Goal: Information Seeking & Learning: Learn about a topic

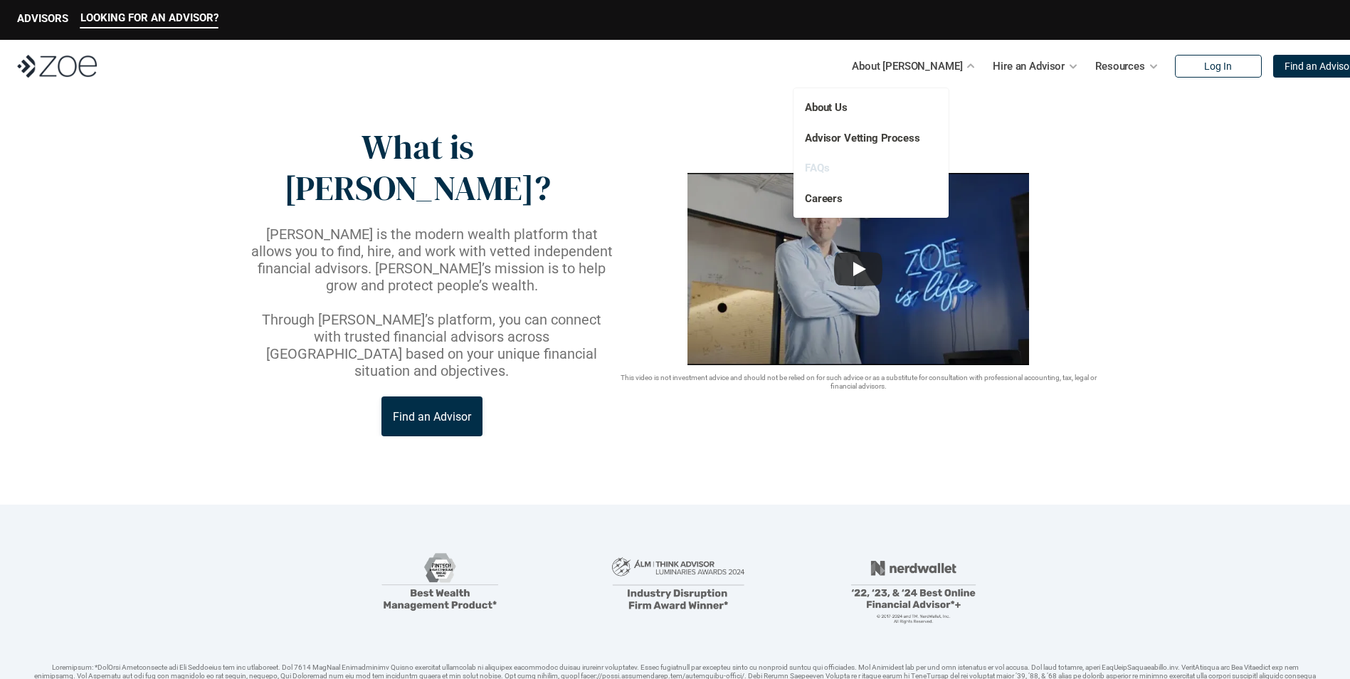
click at [818, 171] on link "FAQs" at bounding box center [817, 168] width 24 height 13
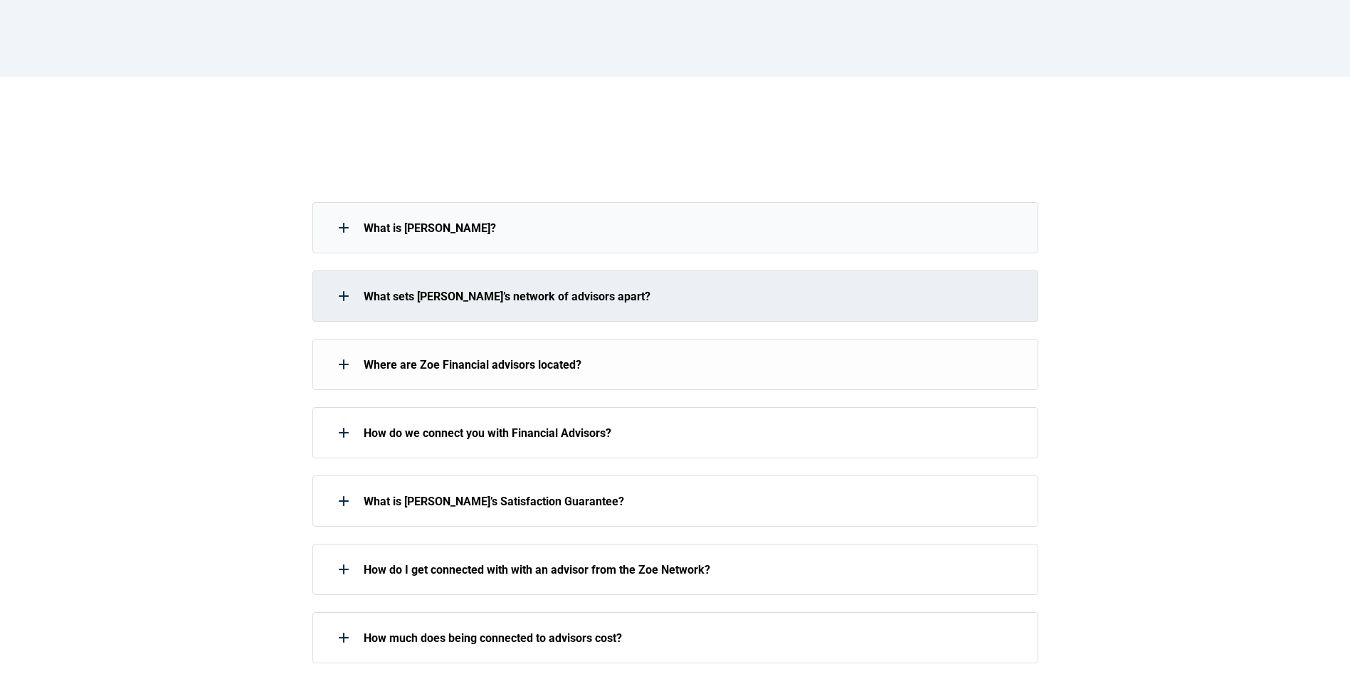
scroll to position [214, 0]
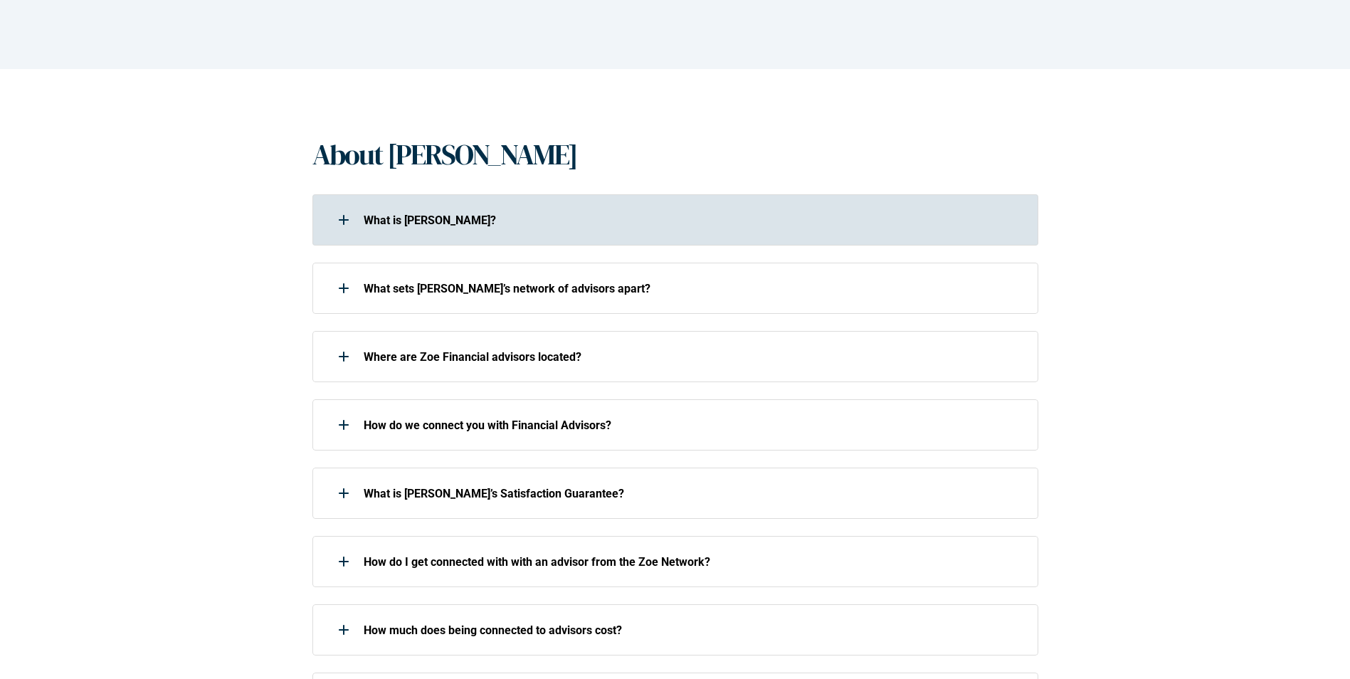
click at [372, 230] on div "What is [PERSON_NAME]?" at bounding box center [665, 220] width 707 height 28
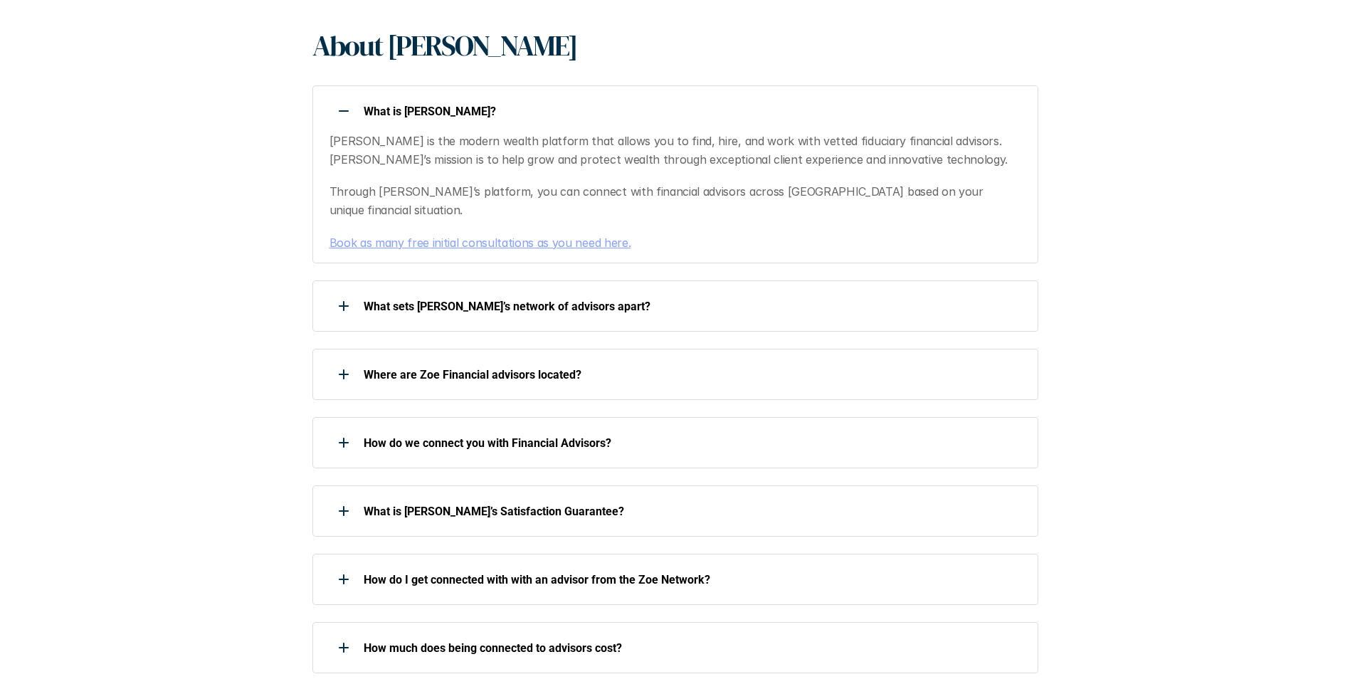
scroll to position [356, 0]
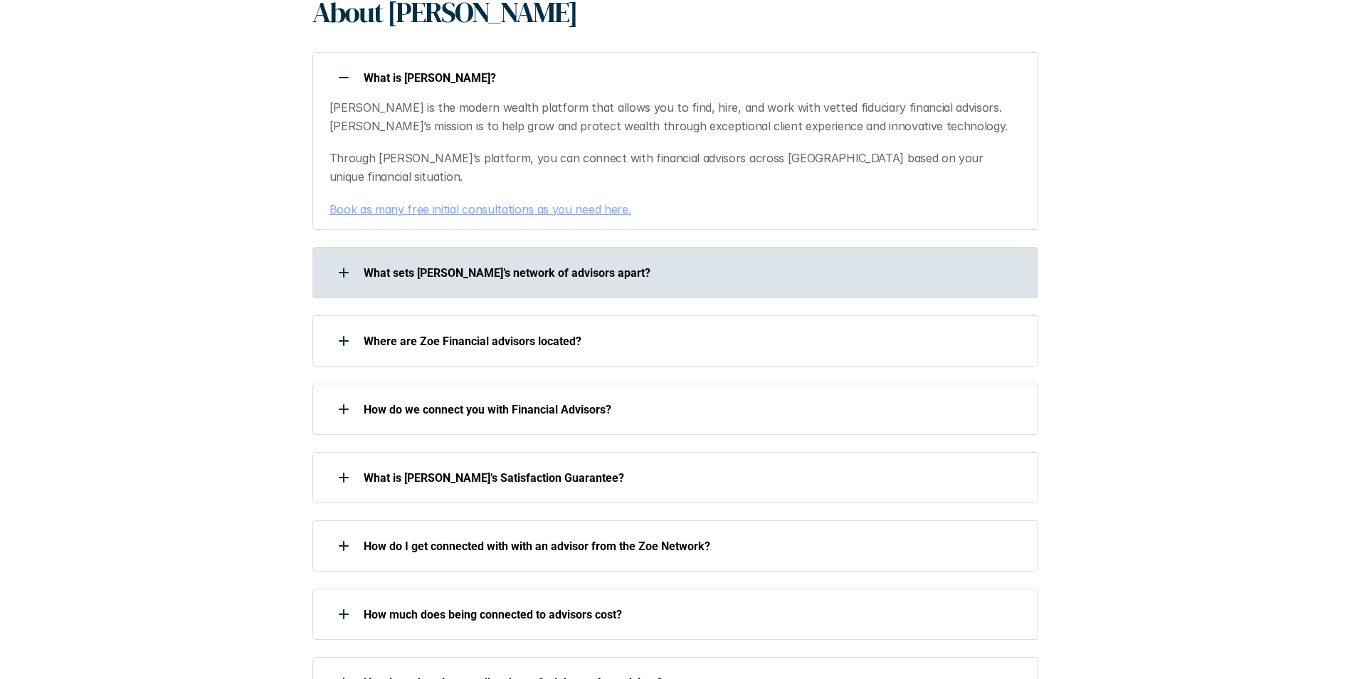
click at [381, 266] on p "What sets [PERSON_NAME]’s network of advisors apart?" at bounding box center [692, 273] width 656 height 14
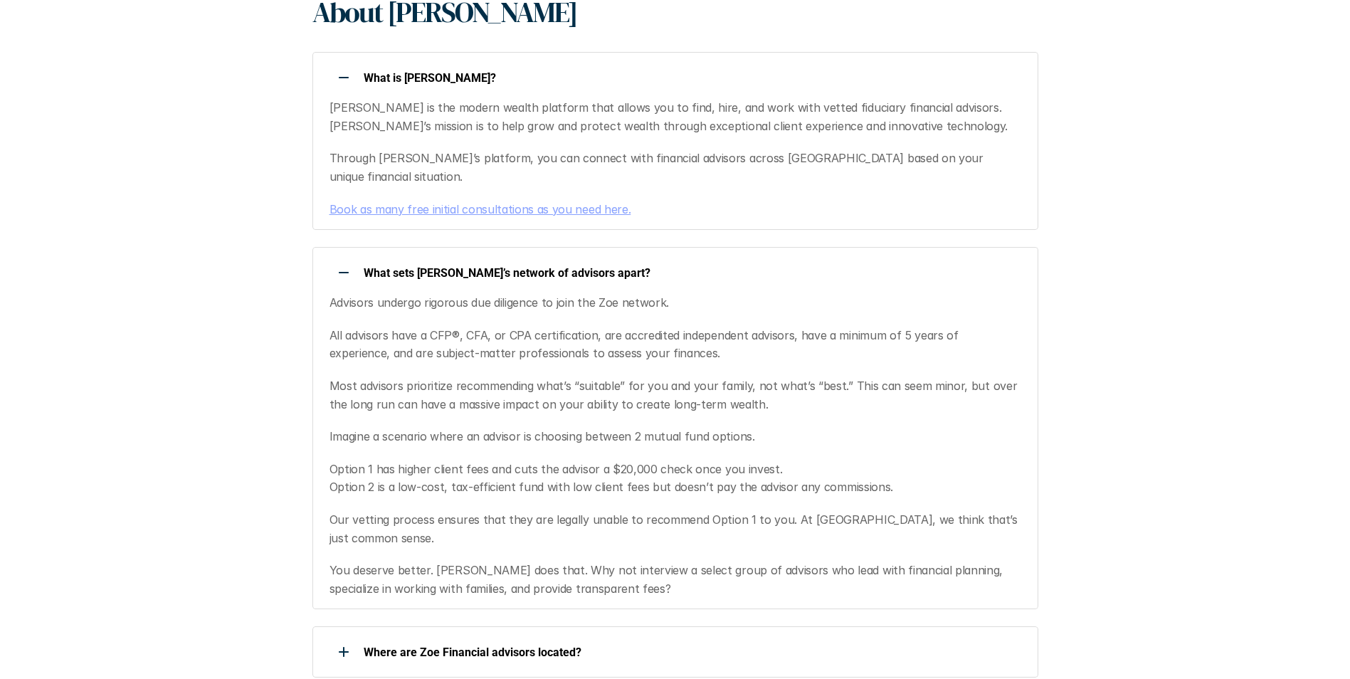
click at [387, 266] on p "What sets [PERSON_NAME]’s network of advisors apart?" at bounding box center [692, 273] width 656 height 14
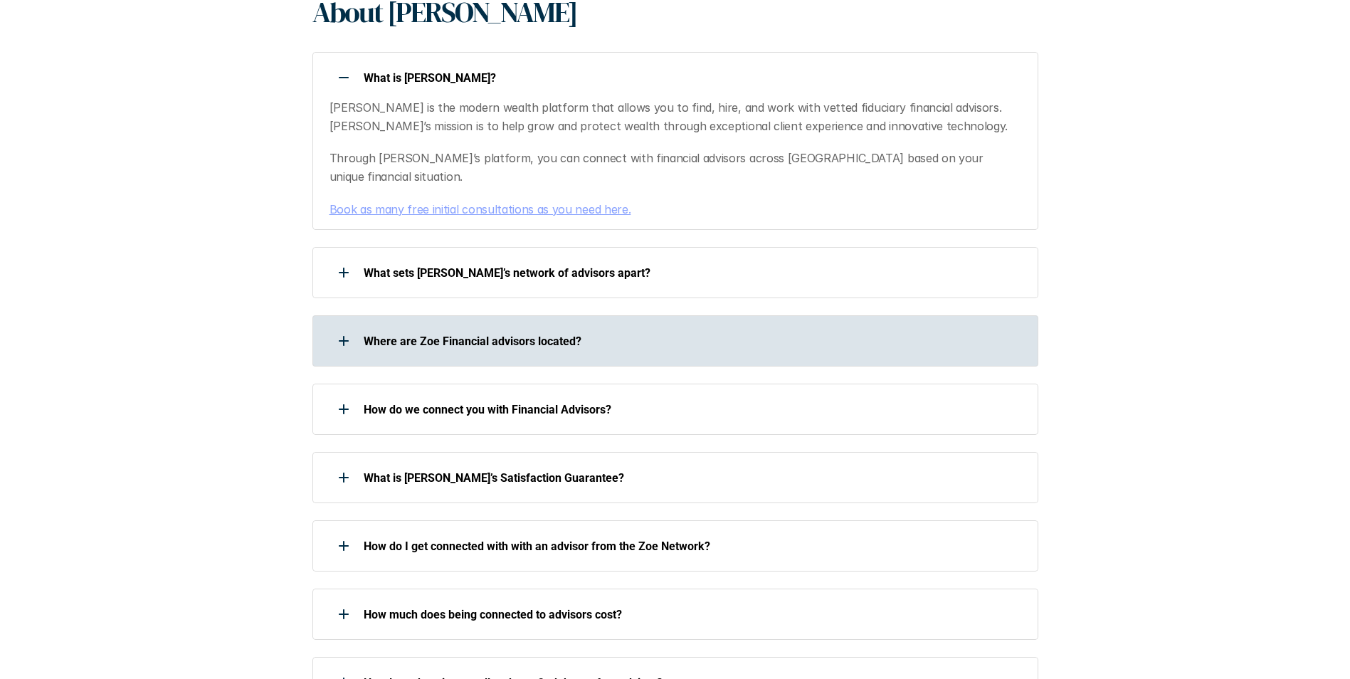
click at [409, 335] on p "Where are Zoe Financial advisors located?" at bounding box center [692, 342] width 656 height 14
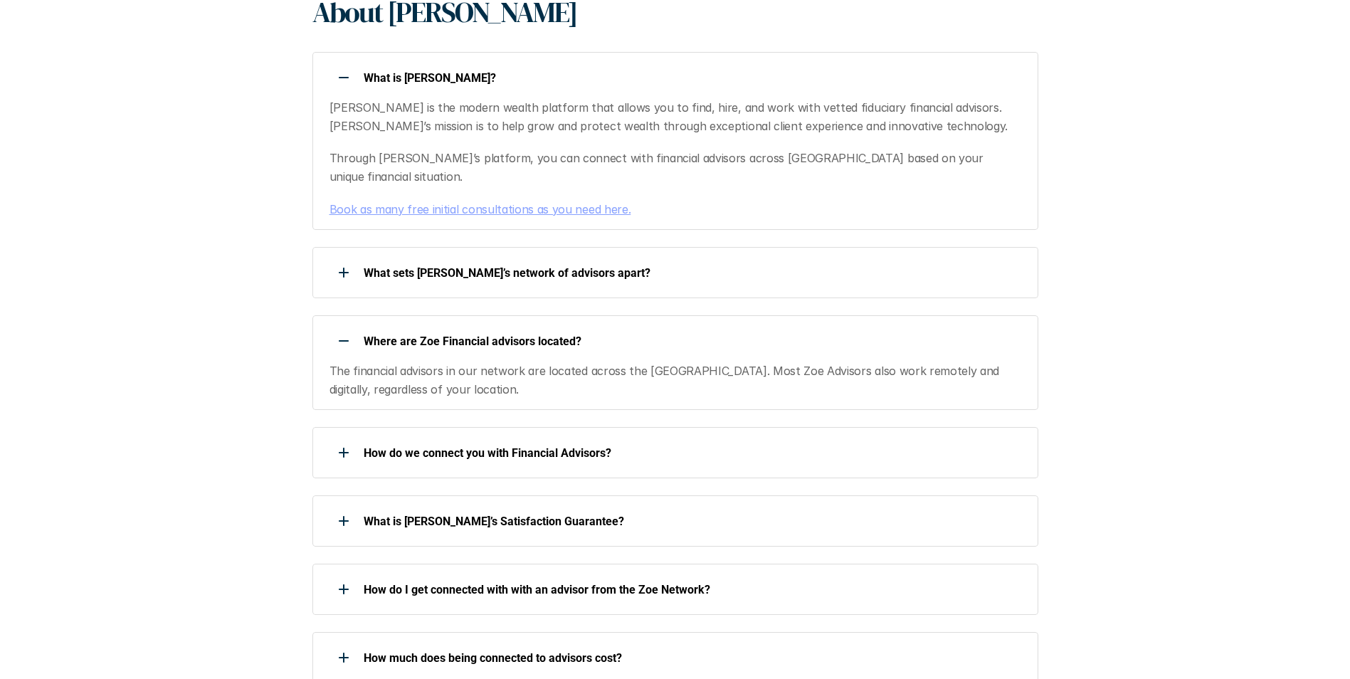
click at [409, 335] on p "Where are Zoe Financial advisors located?" at bounding box center [692, 342] width 656 height 14
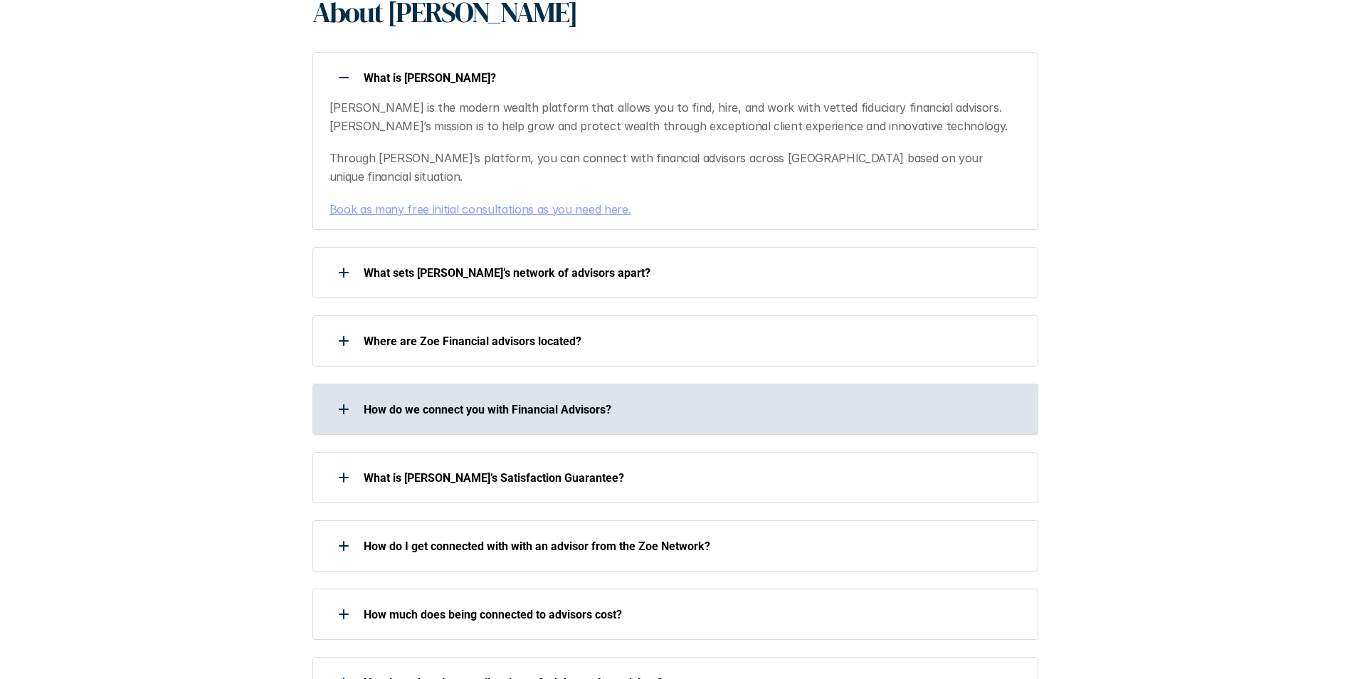
scroll to position [427, 0]
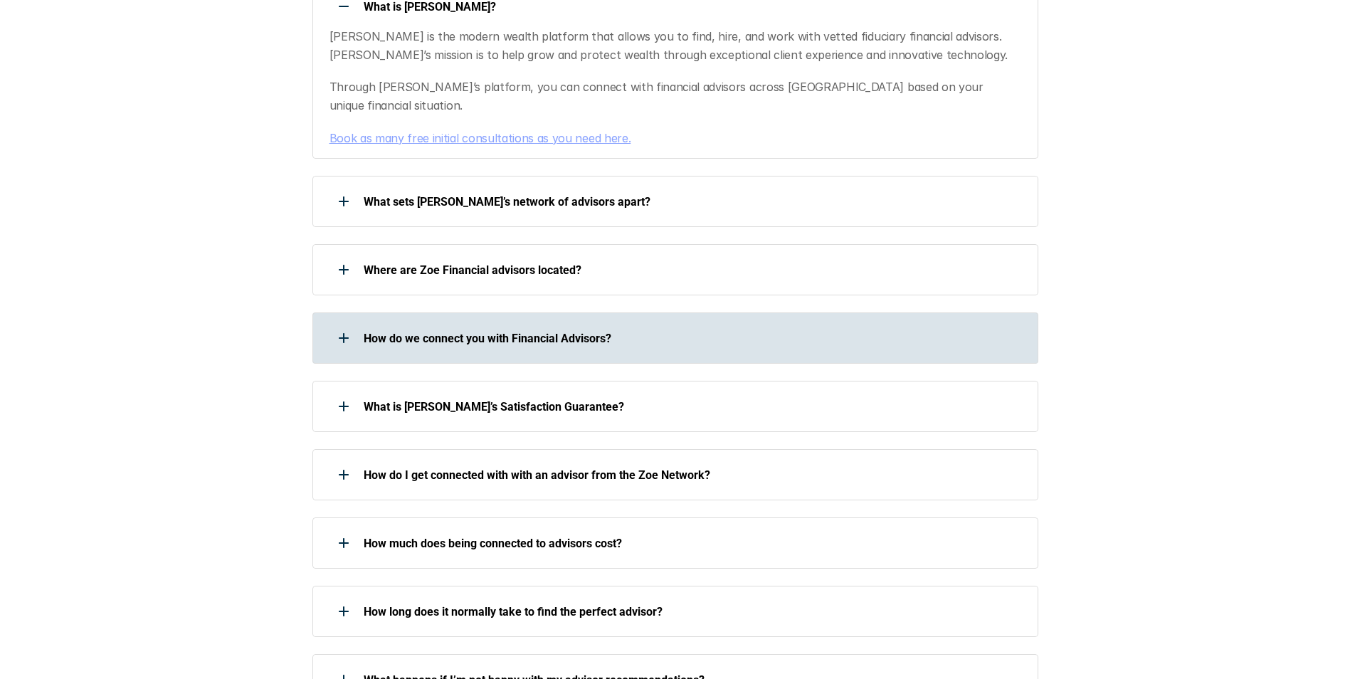
click at [418, 329] on div "How do we connect you with Financial Advisors?" at bounding box center [665, 338] width 707 height 28
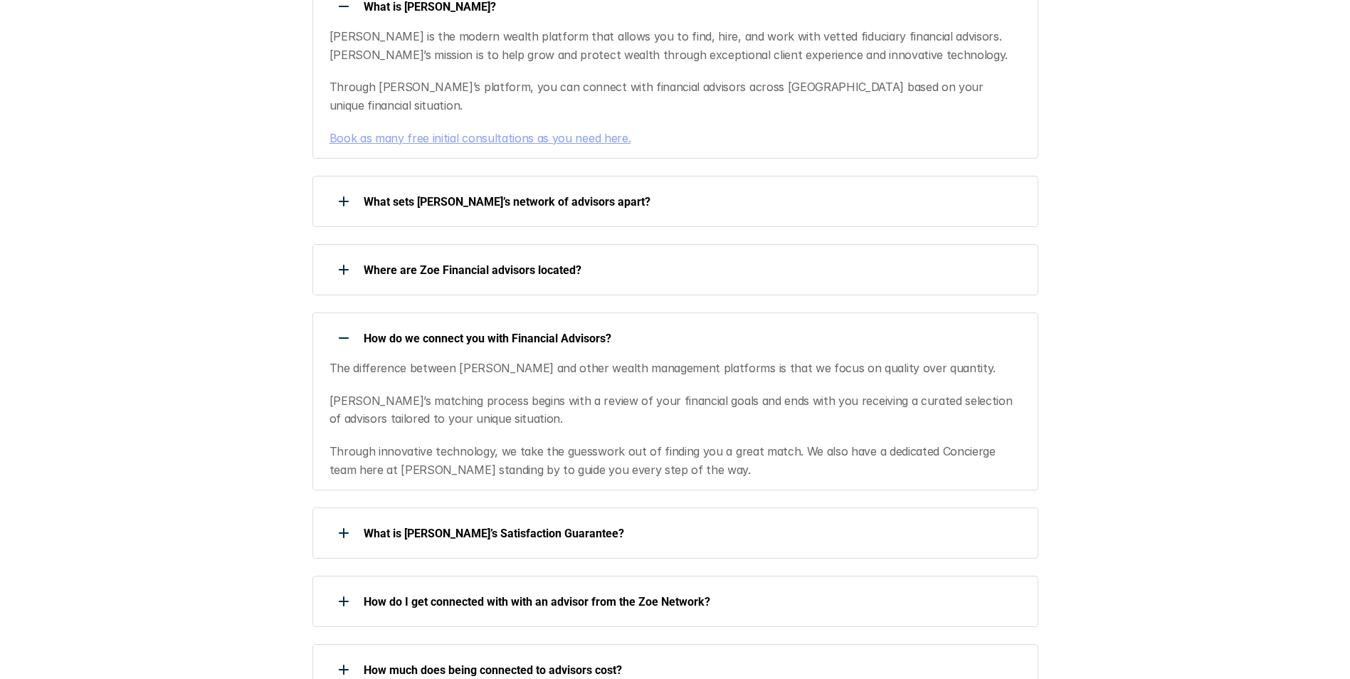
click at [418, 329] on div "How do we connect you with Financial Advisors?" at bounding box center [665, 338] width 707 height 28
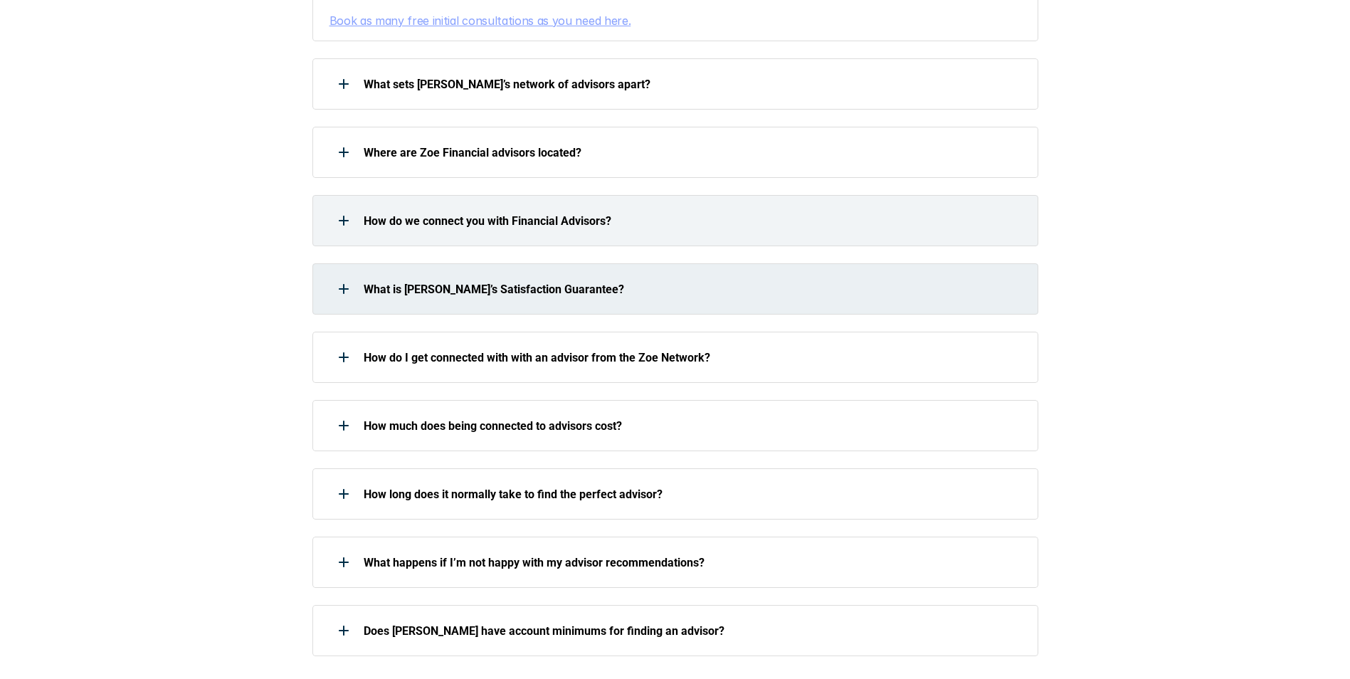
scroll to position [569, 0]
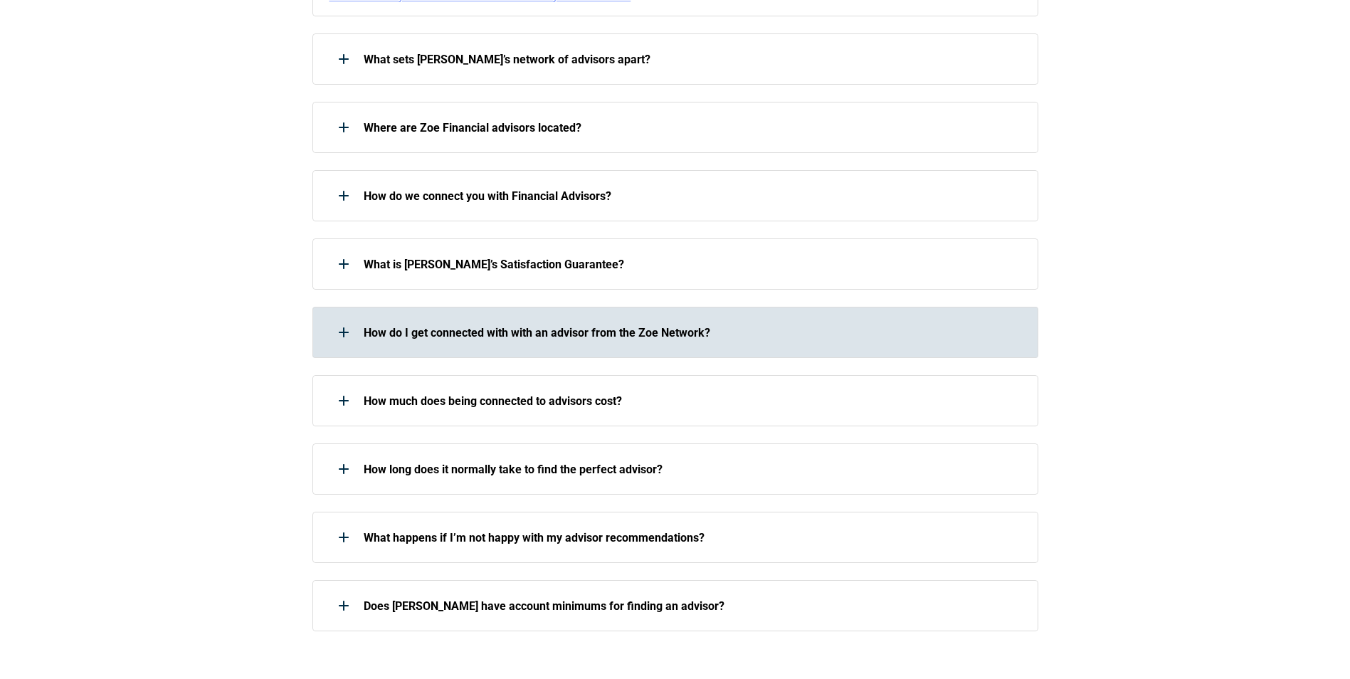
click at [418, 326] on p "How do I get connected with with an advisor from the Zoe Network?" at bounding box center [692, 333] width 656 height 14
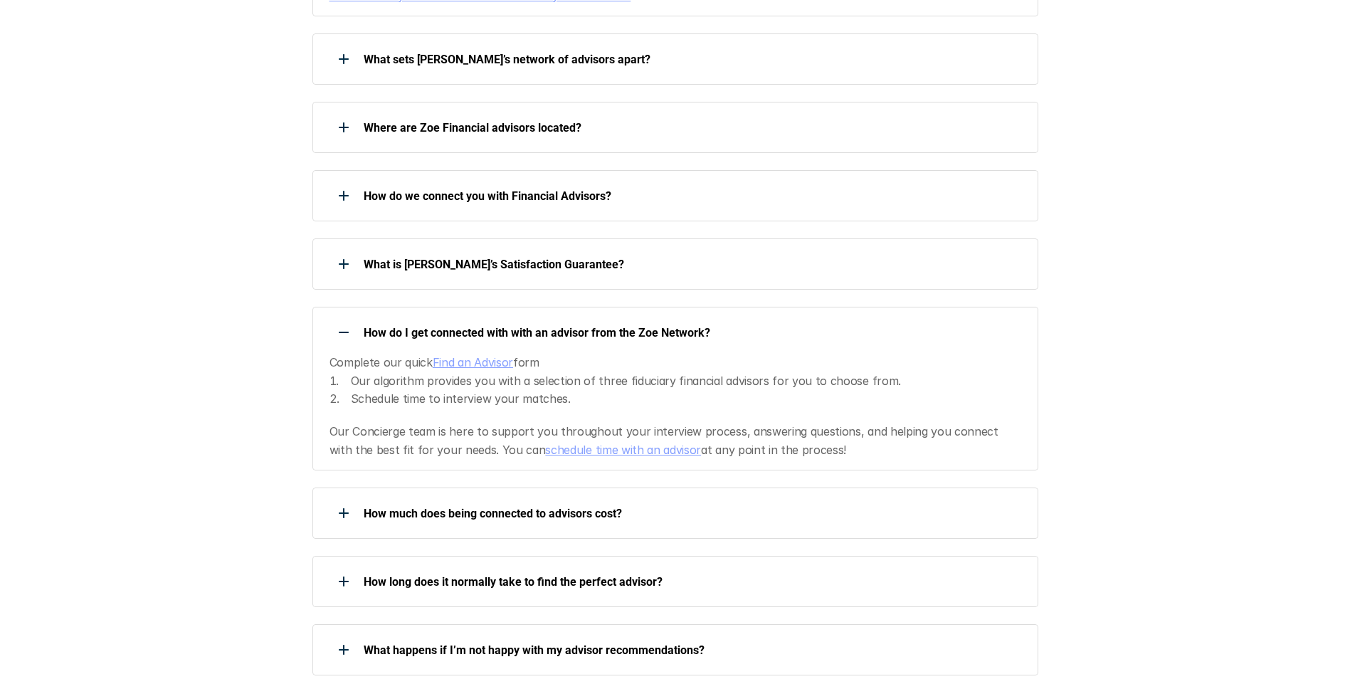
click at [418, 326] on p "How do I get connected with with an advisor from the Zoe Network?" at bounding box center [692, 333] width 656 height 14
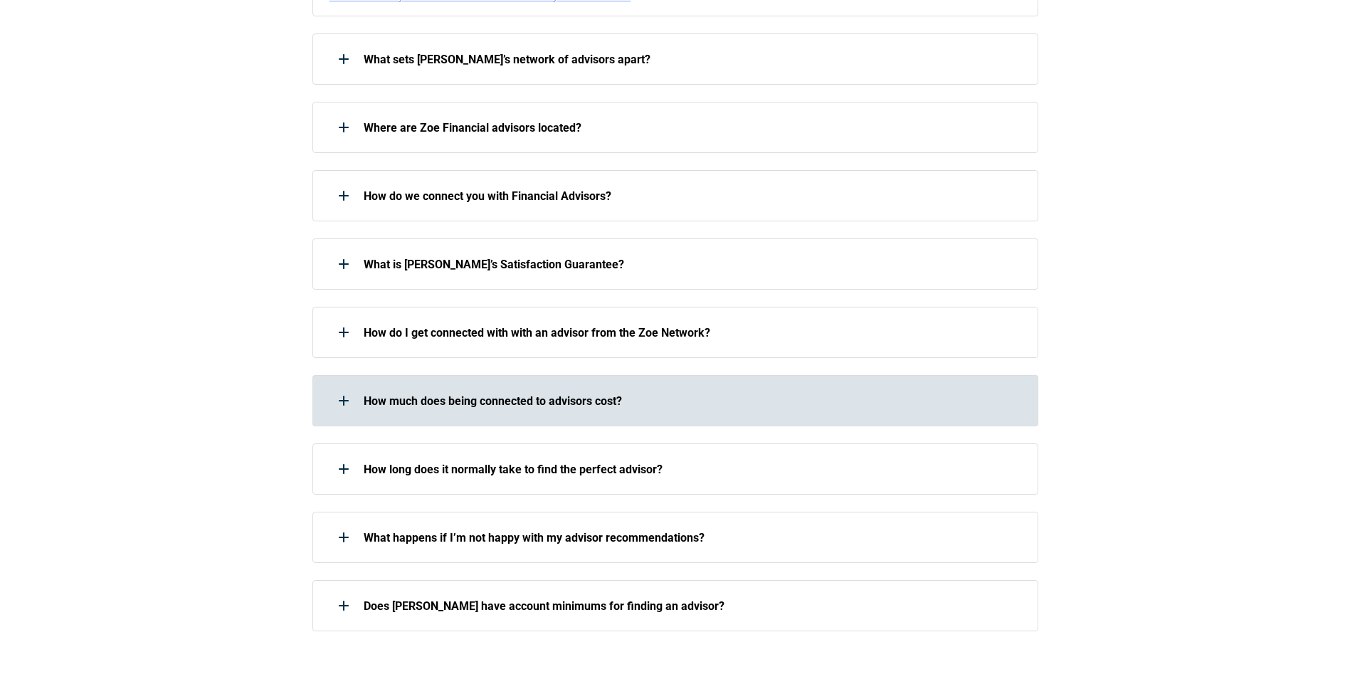
click at [414, 394] on p "How much does being connected to advisors cost?" at bounding box center [692, 401] width 656 height 14
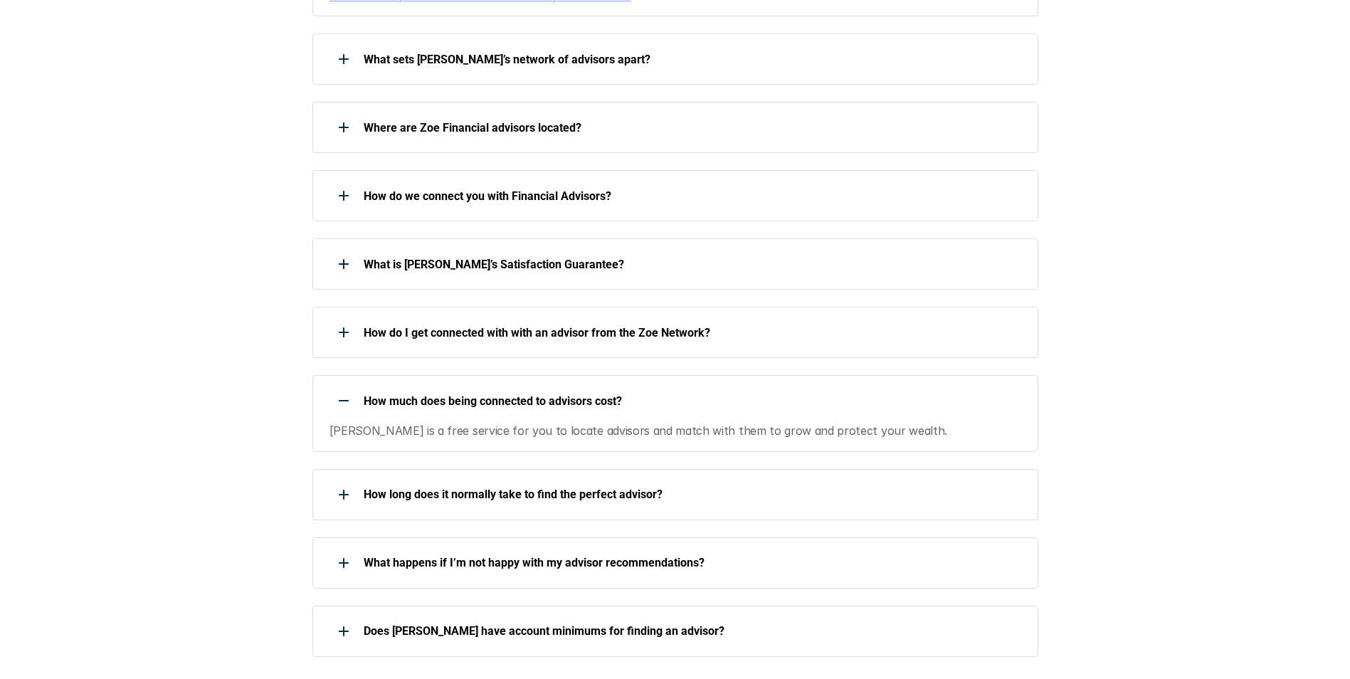
click at [414, 394] on p "How much does being connected to advisors cost?" at bounding box center [692, 401] width 656 height 14
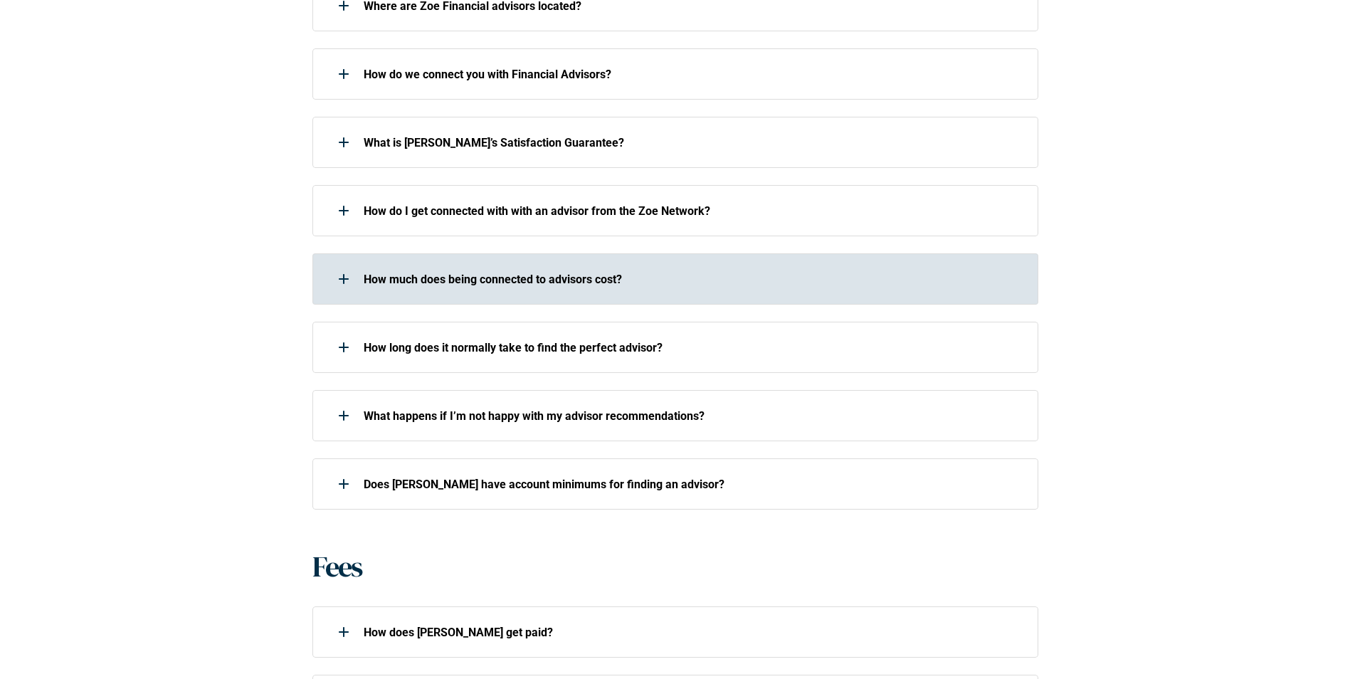
scroll to position [712, 0]
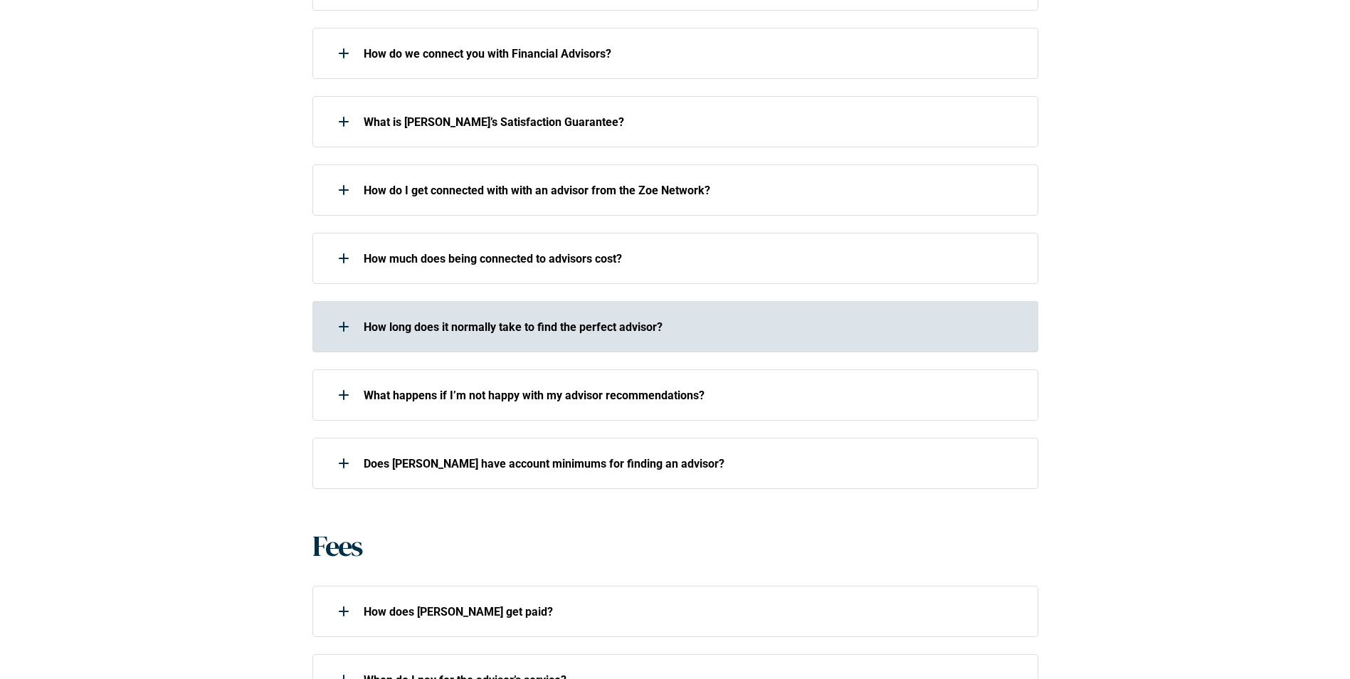
click at [411, 320] on p "How long does it normally take to find the perfect advisor?" at bounding box center [692, 327] width 656 height 14
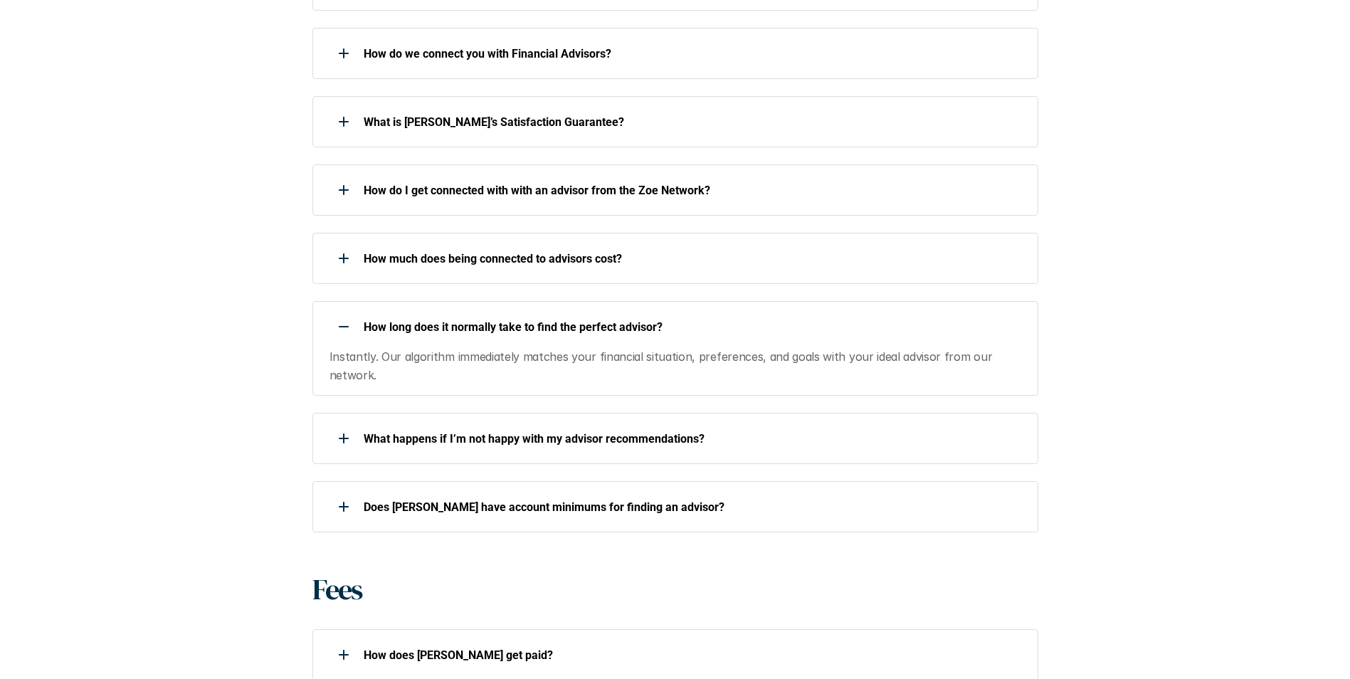
click at [411, 320] on p "How long does it normally take to find the perfect advisor?" at bounding box center [692, 327] width 656 height 14
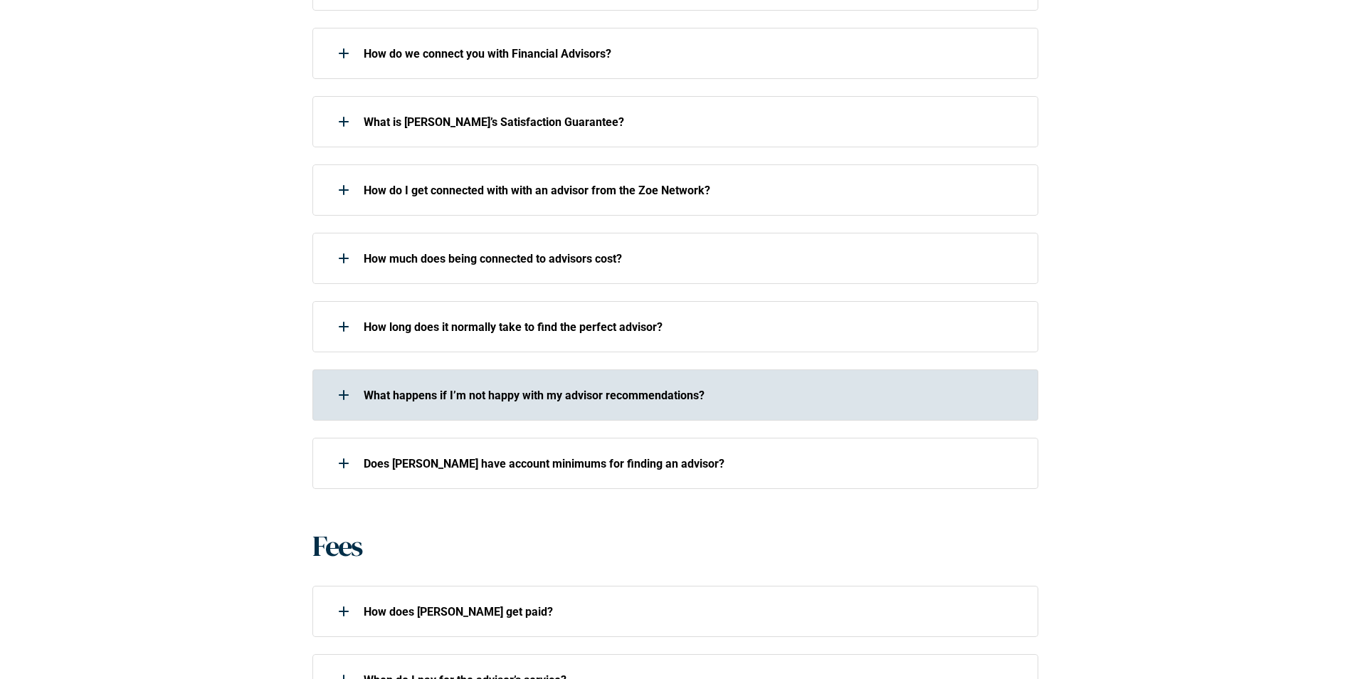
click at [412, 389] on p "What happens if I’m not happy with my advisor recommendations?" at bounding box center [692, 396] width 656 height 14
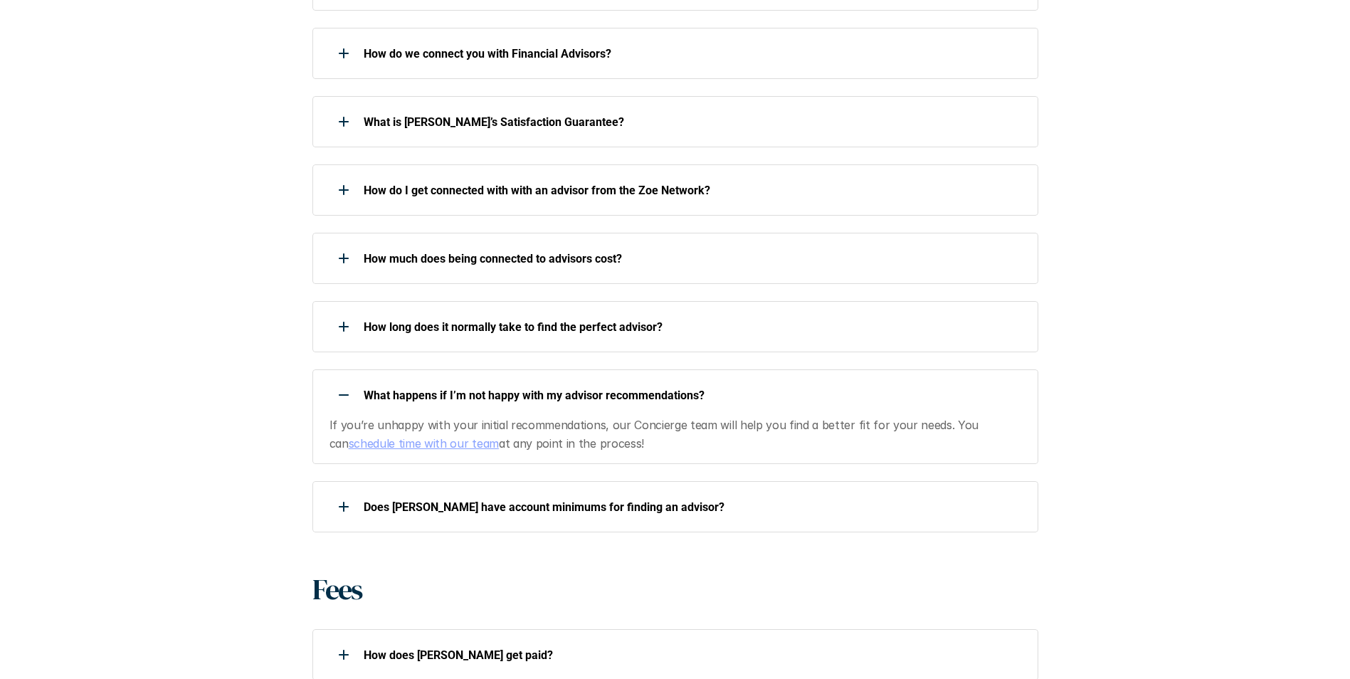
click at [412, 389] on p "What happens if I’m not happy with my advisor recommendations?" at bounding box center [692, 396] width 656 height 14
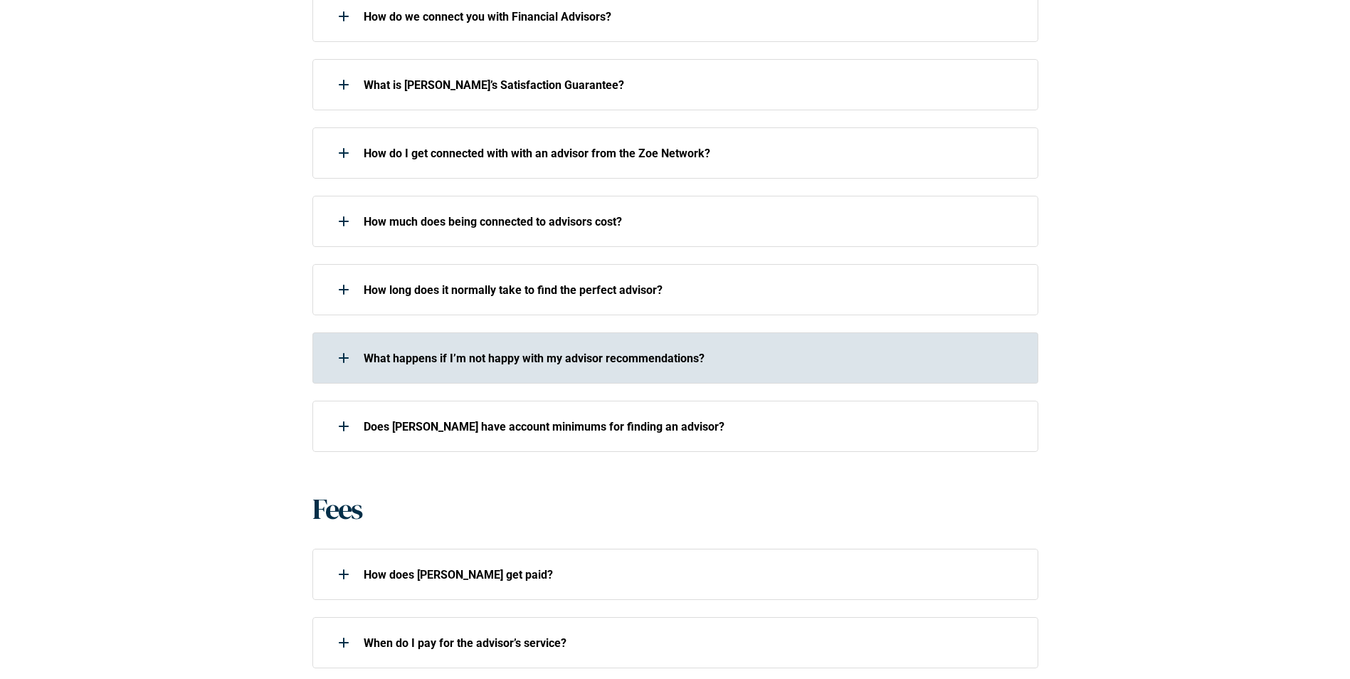
scroll to position [783, 0]
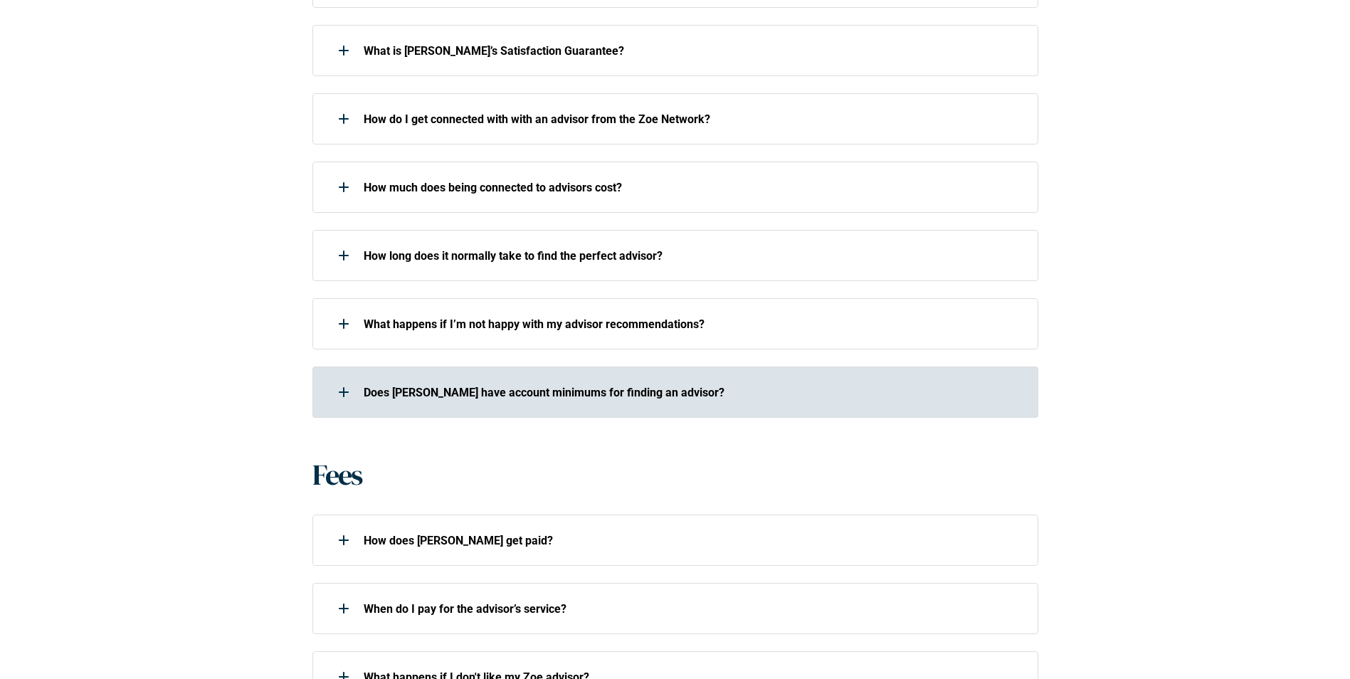
click at [415, 386] on p "Does [PERSON_NAME] have account minimums for finding an advisor?" at bounding box center [692, 393] width 656 height 14
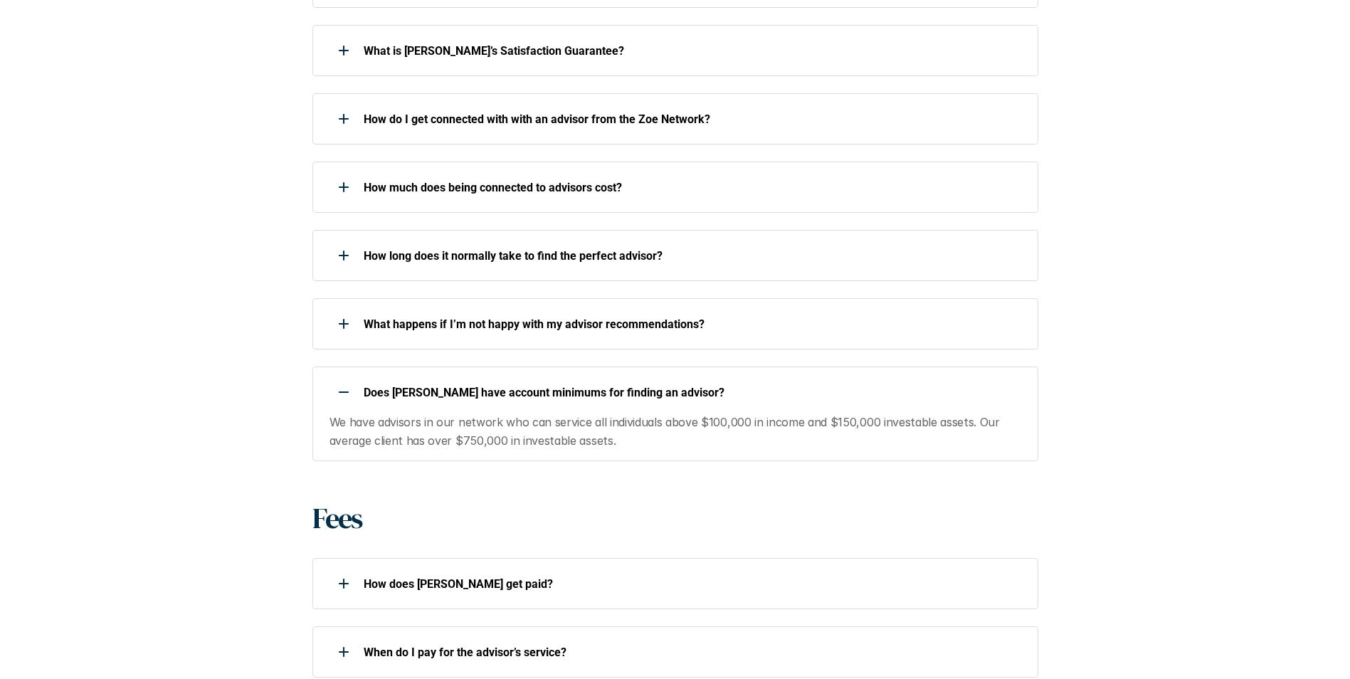
click at [415, 386] on p "Does [PERSON_NAME] have account minimums for finding an advisor?" at bounding box center [692, 393] width 656 height 14
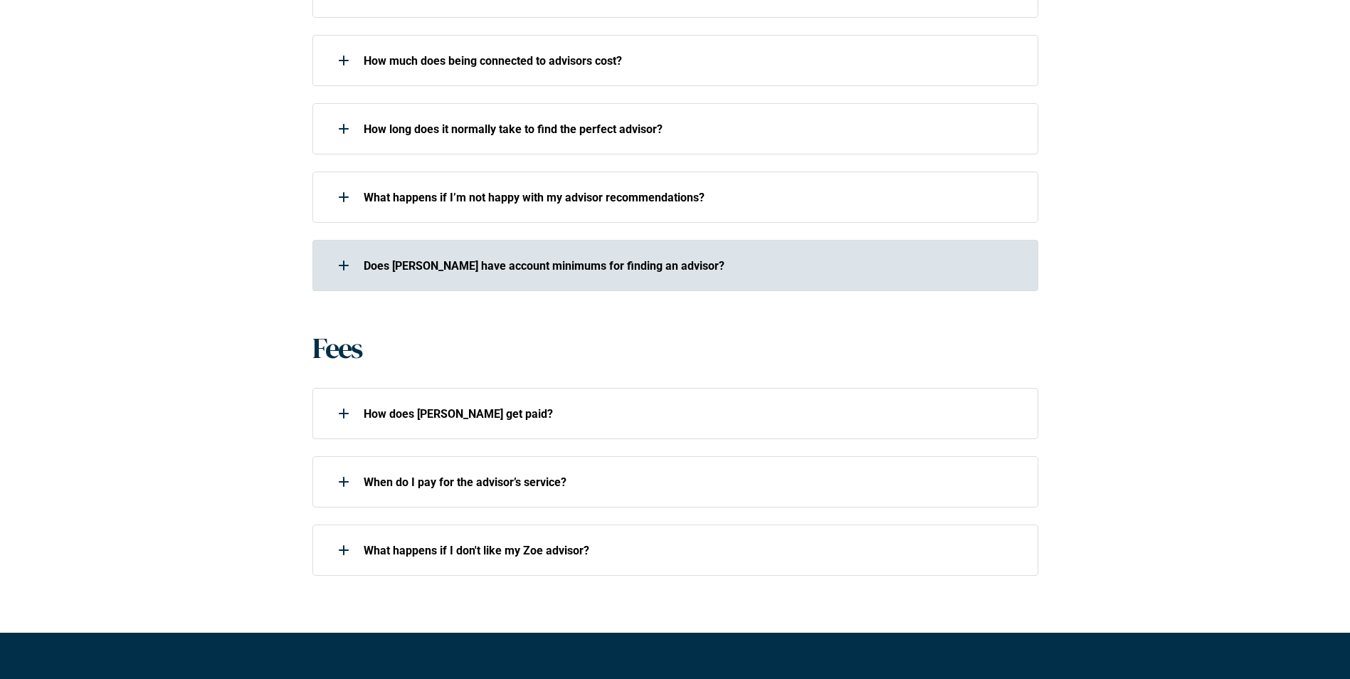
scroll to position [925, 0]
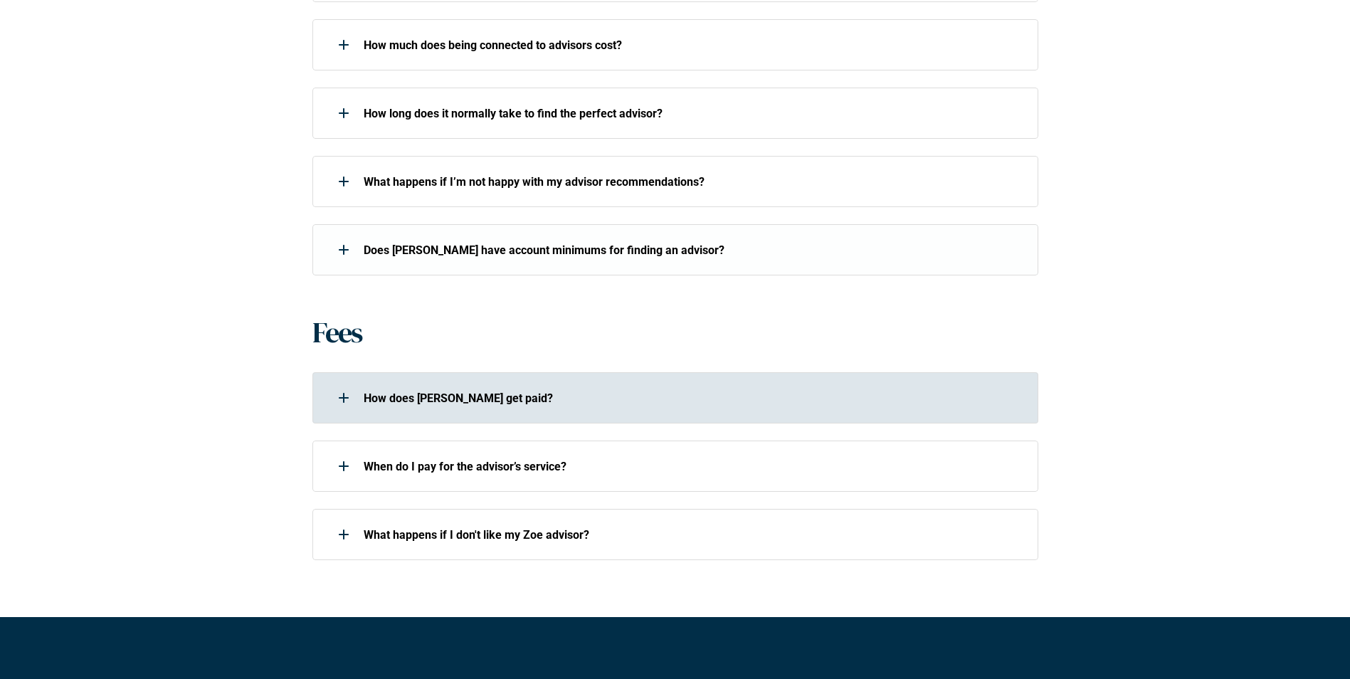
click at [415, 384] on div "How does [PERSON_NAME] get paid?" at bounding box center [665, 398] width 707 height 28
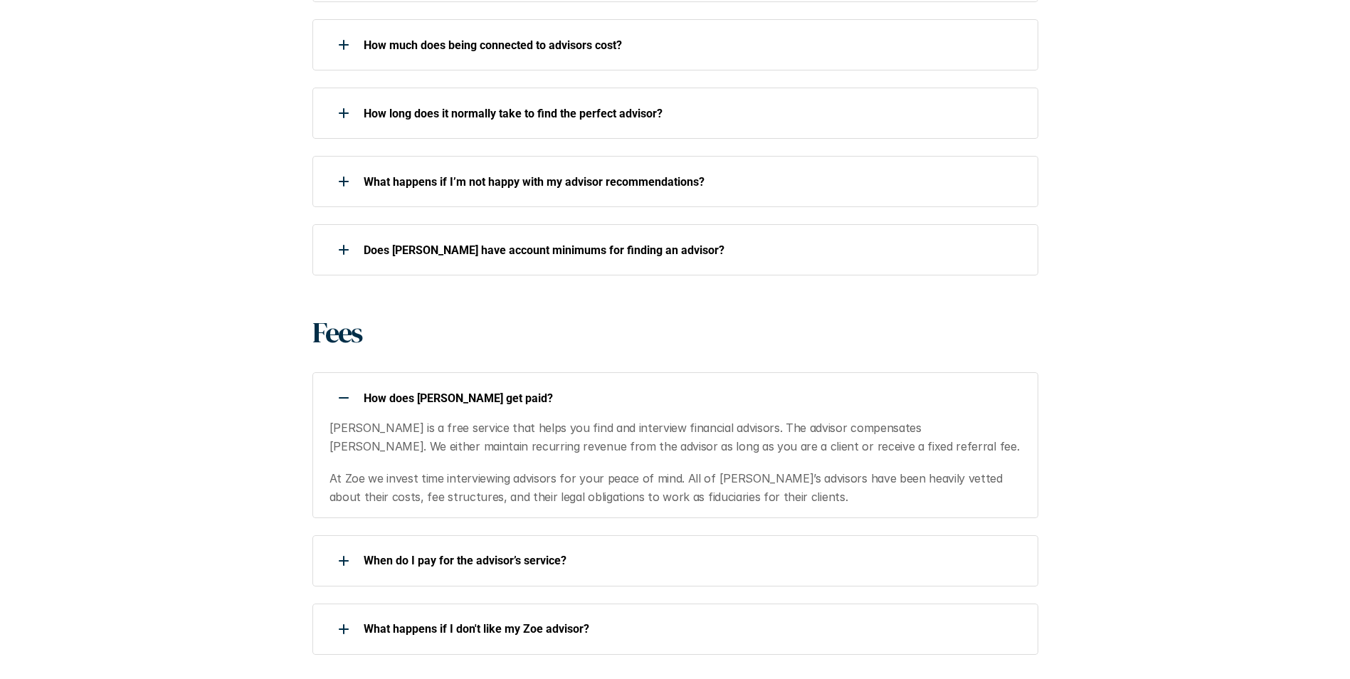
click at [415, 384] on div "How does [PERSON_NAME] get paid?" at bounding box center [665, 398] width 707 height 28
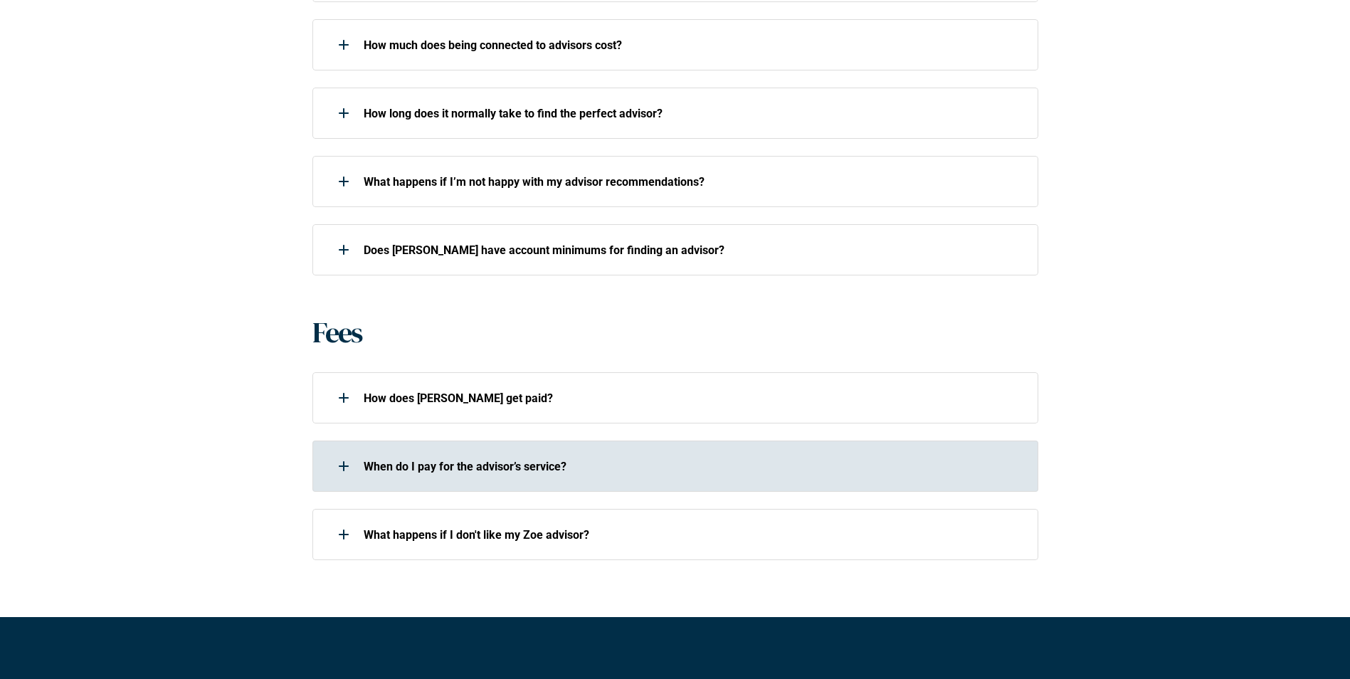
click at [433, 460] on p "When do I pay for the advisor’s service?" at bounding box center [692, 467] width 656 height 14
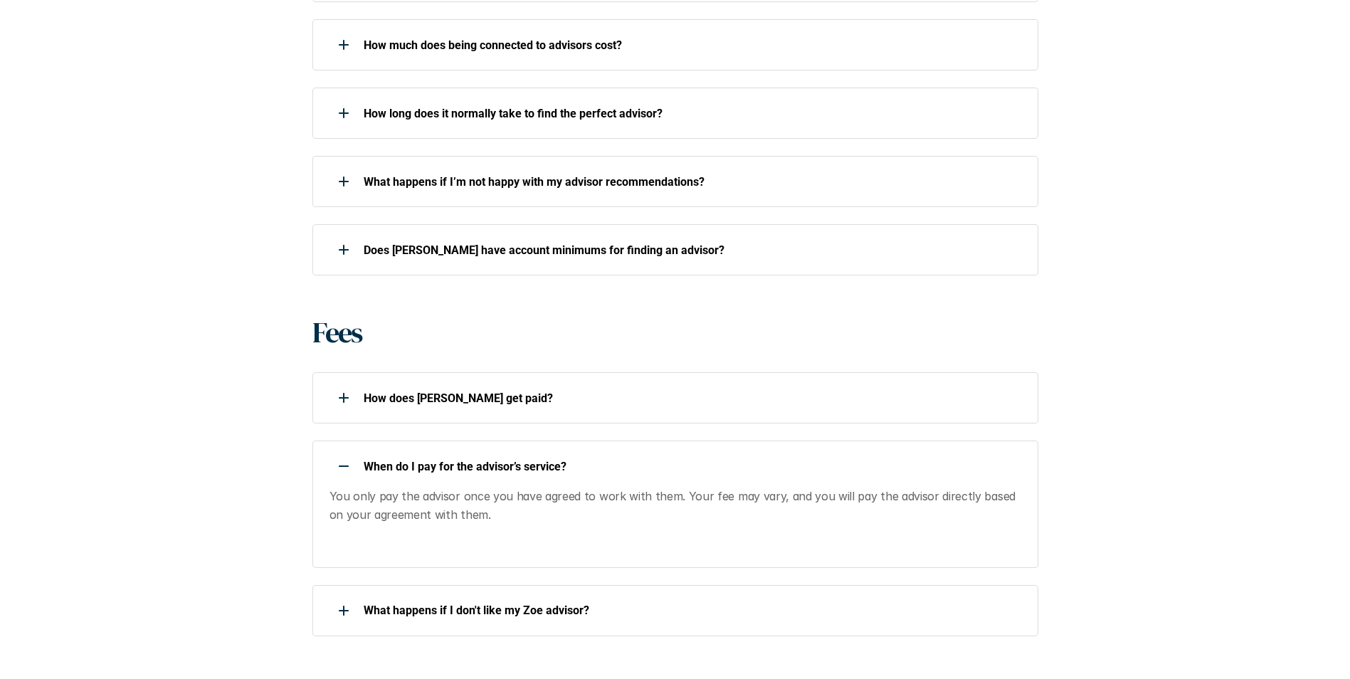
click at [433, 460] on p "When do I pay for the advisor’s service?" at bounding box center [692, 467] width 656 height 14
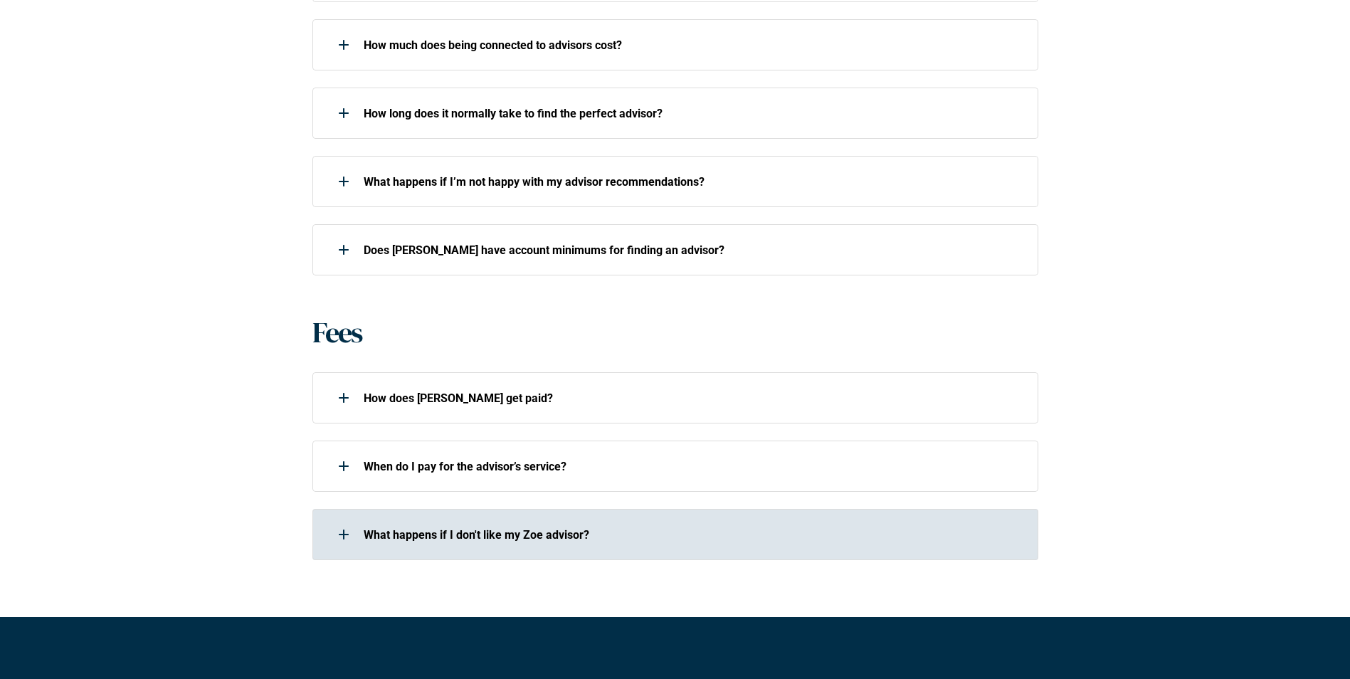
click at [436, 528] on p "What happens if I don't like my Zoe advisor?" at bounding box center [692, 535] width 656 height 14
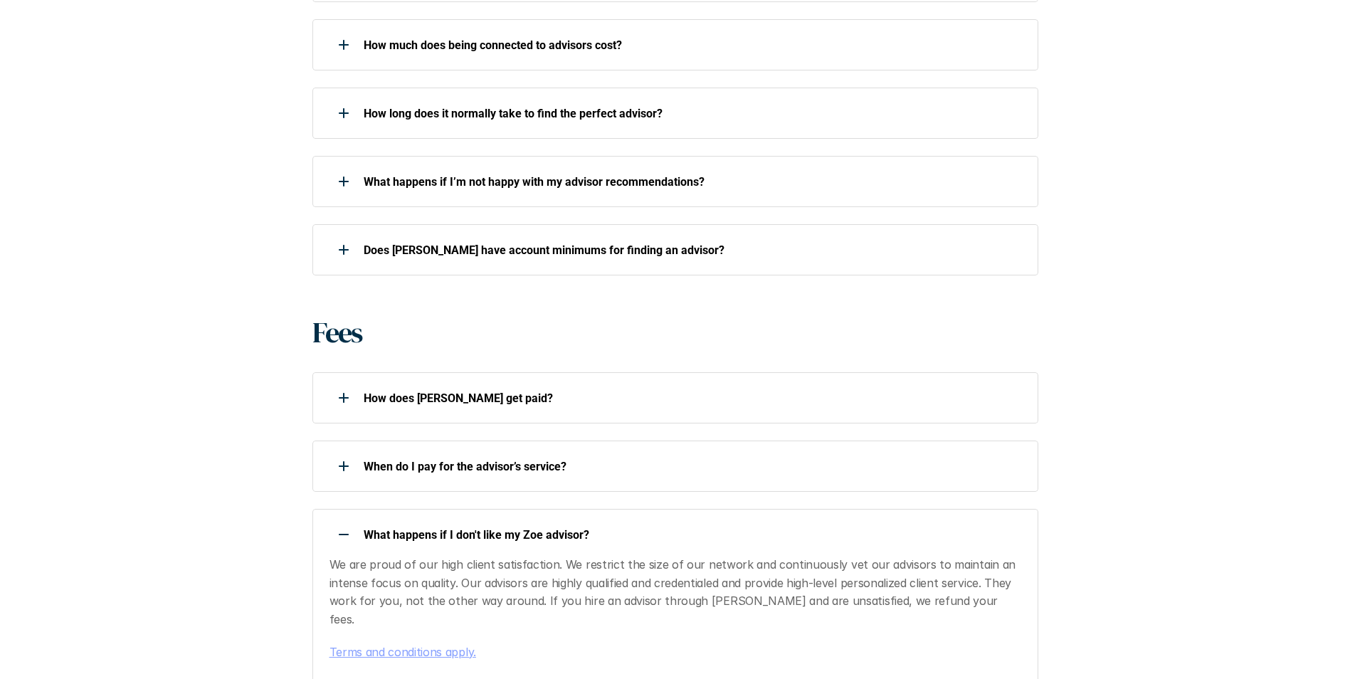
click at [436, 528] on p "What happens if I don't like my Zoe advisor?" at bounding box center [692, 535] width 656 height 14
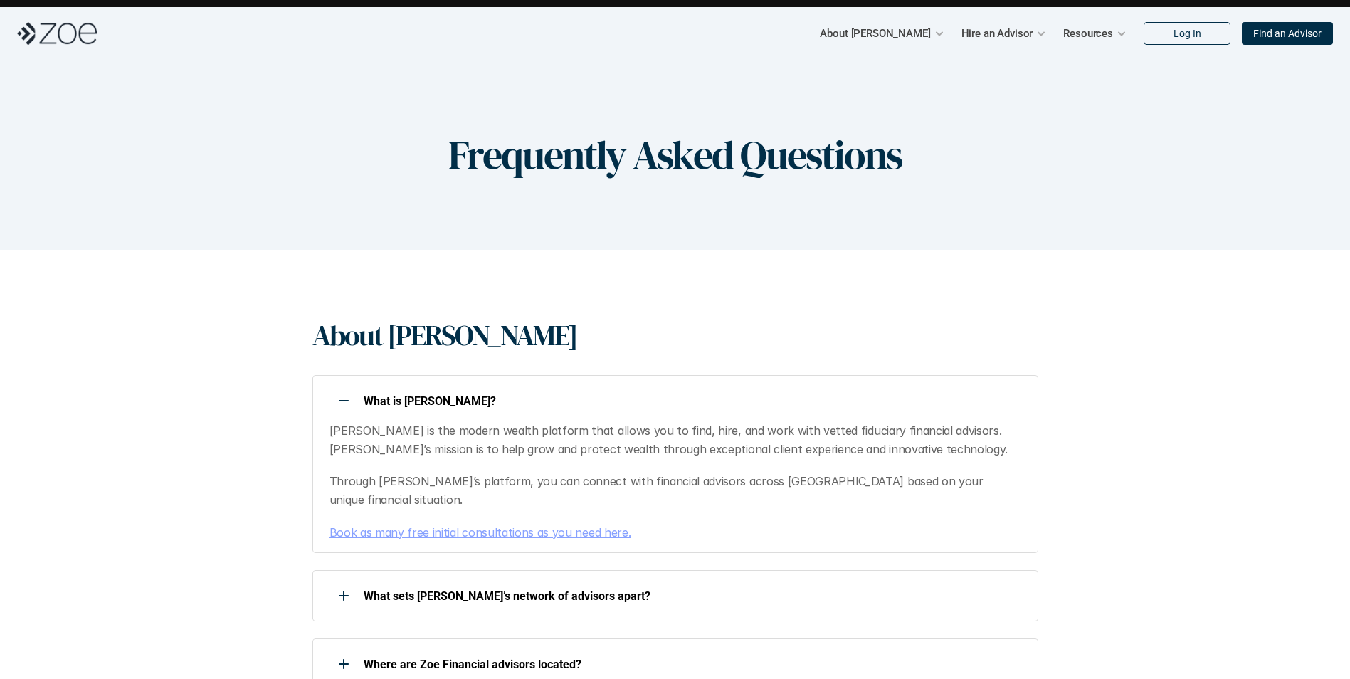
scroll to position [0, 0]
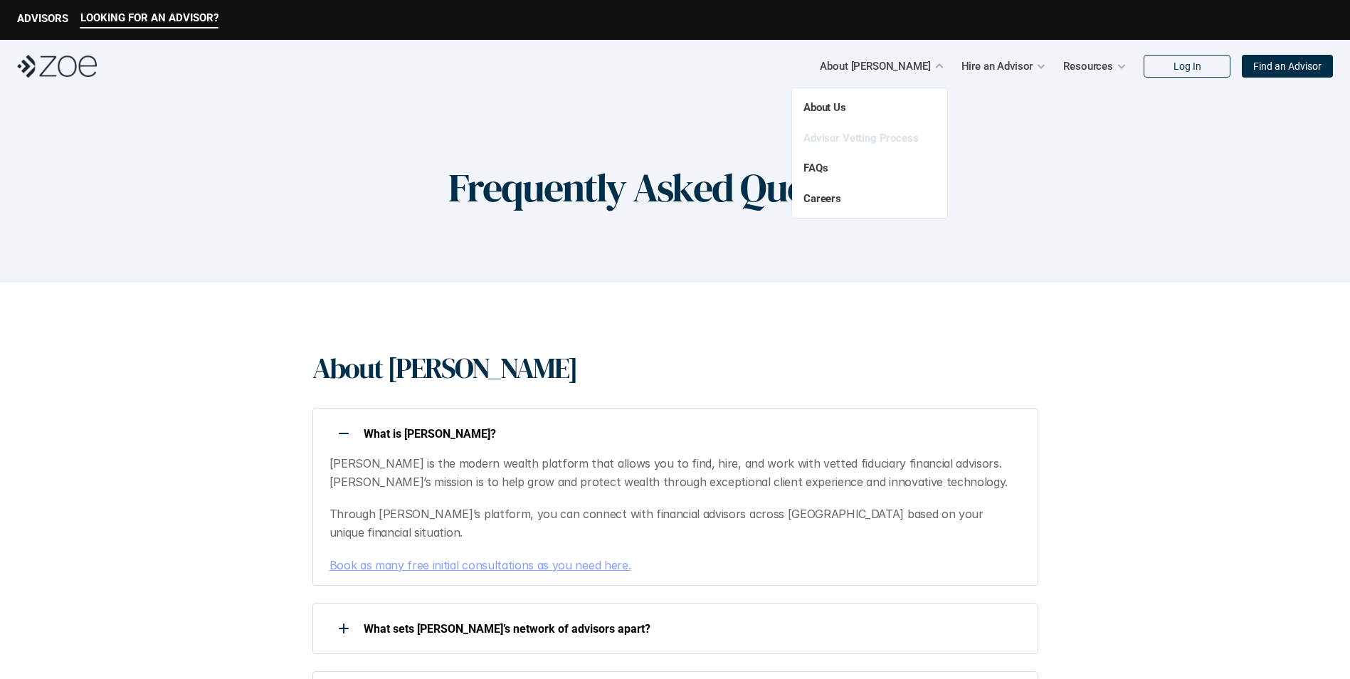
click at [829, 141] on link "Advisor Vetting Process" at bounding box center [861, 138] width 115 height 13
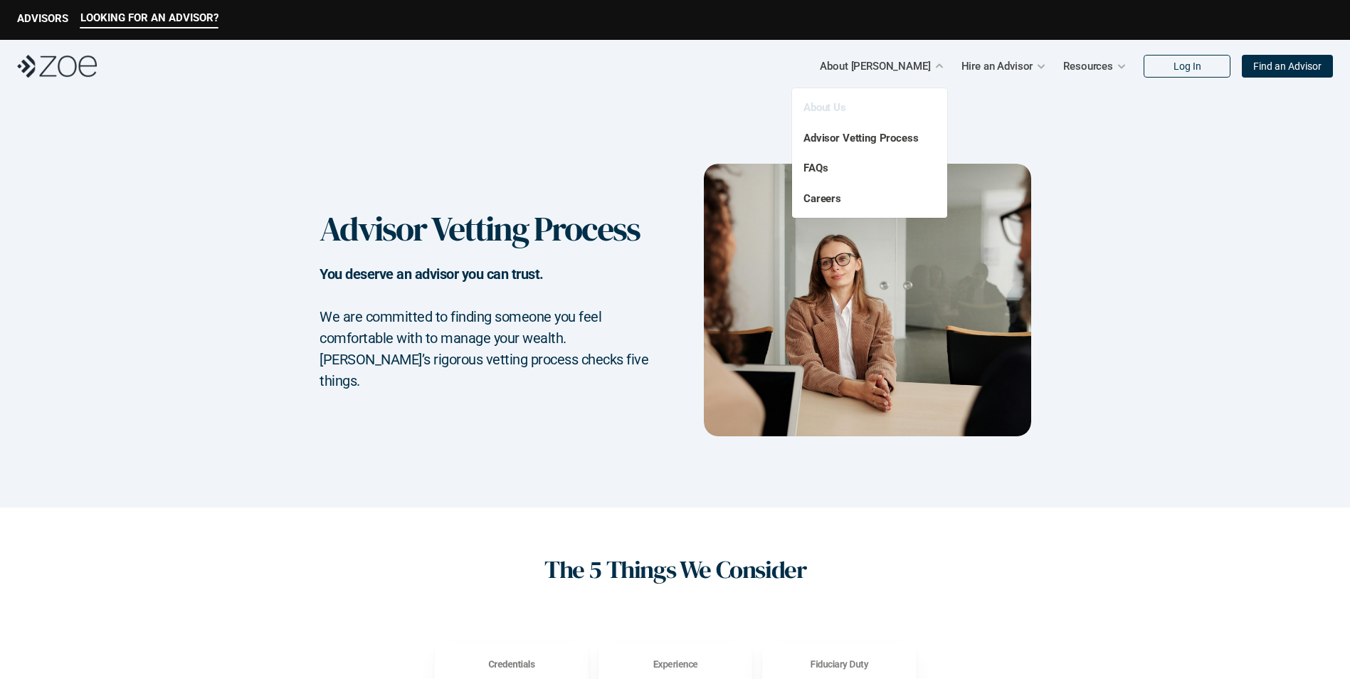
click at [825, 107] on link "About Us" at bounding box center [825, 107] width 43 height 13
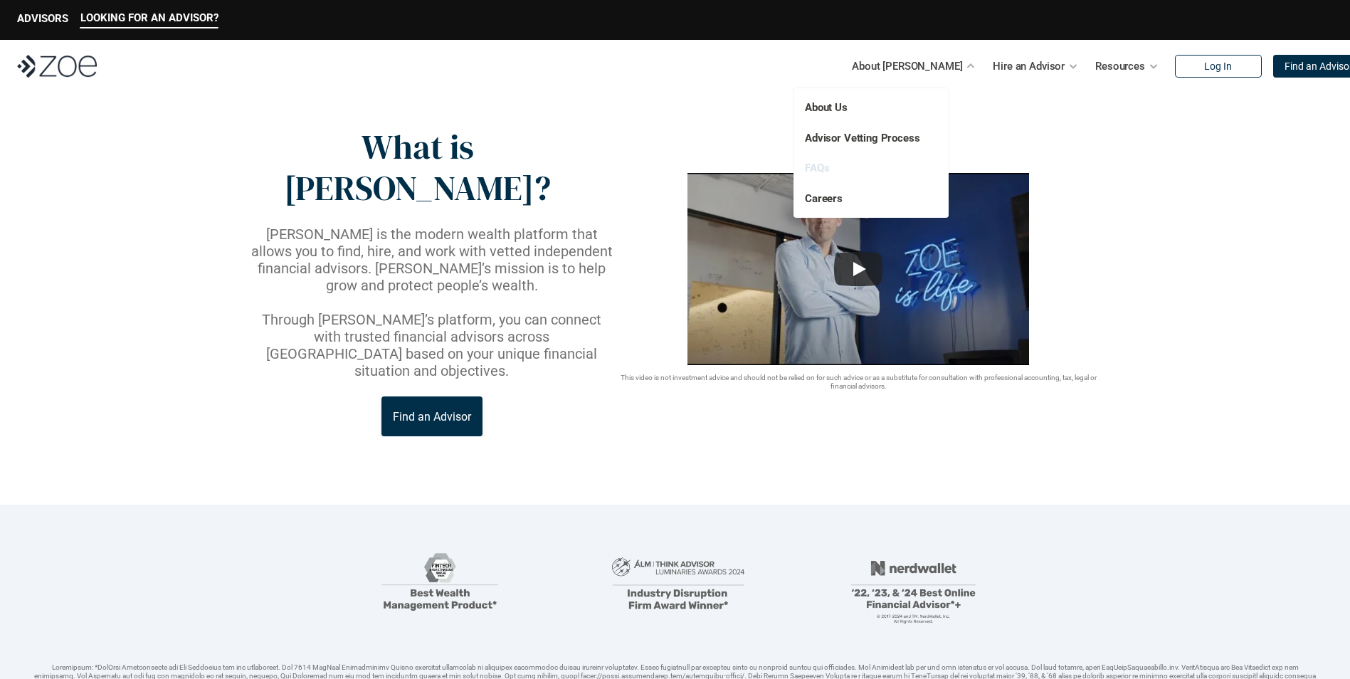
click at [814, 171] on link "FAQs" at bounding box center [817, 168] width 24 height 13
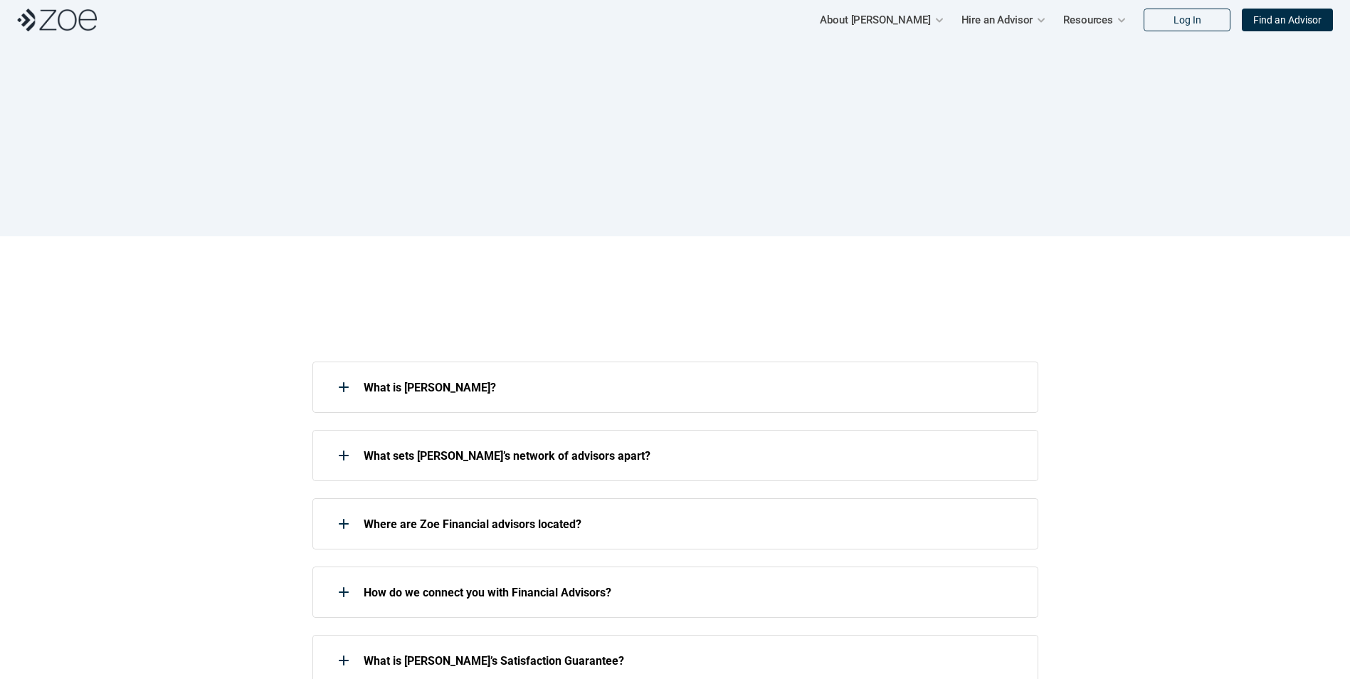
scroll to position [71, 0]
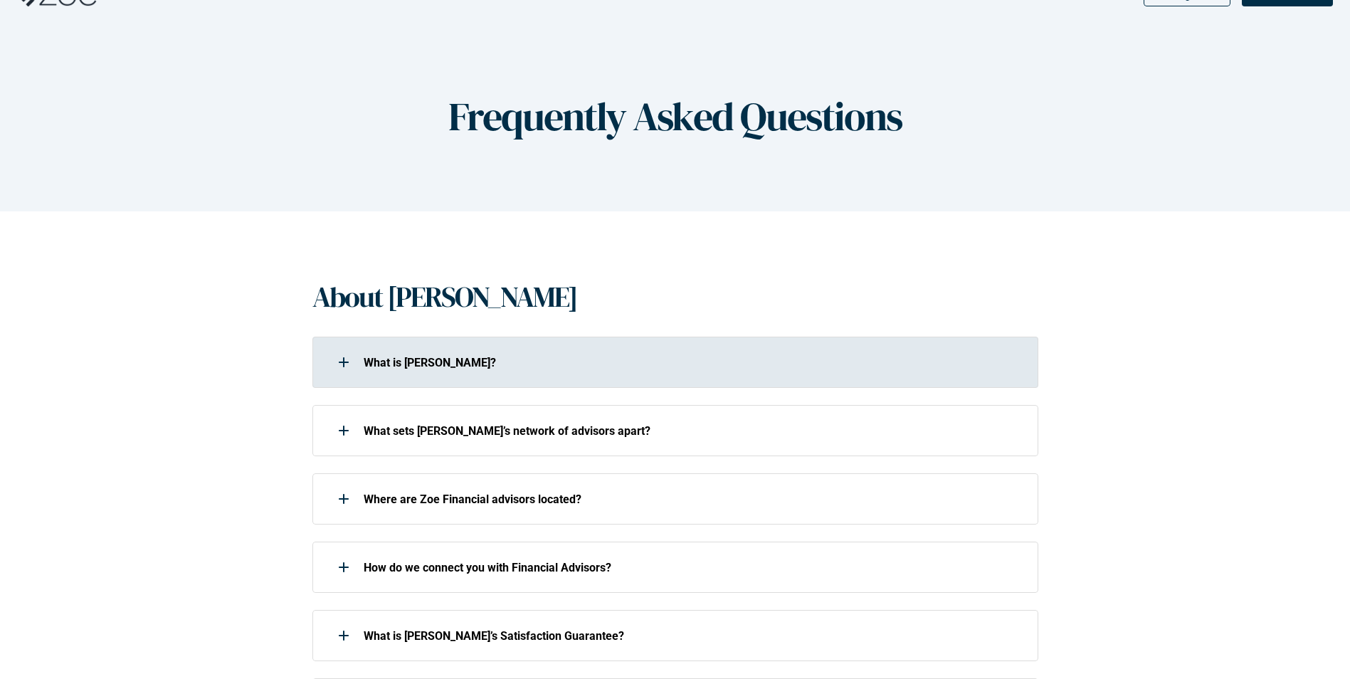
click at [397, 373] on div "What is [PERSON_NAME]?" at bounding box center [665, 362] width 707 height 28
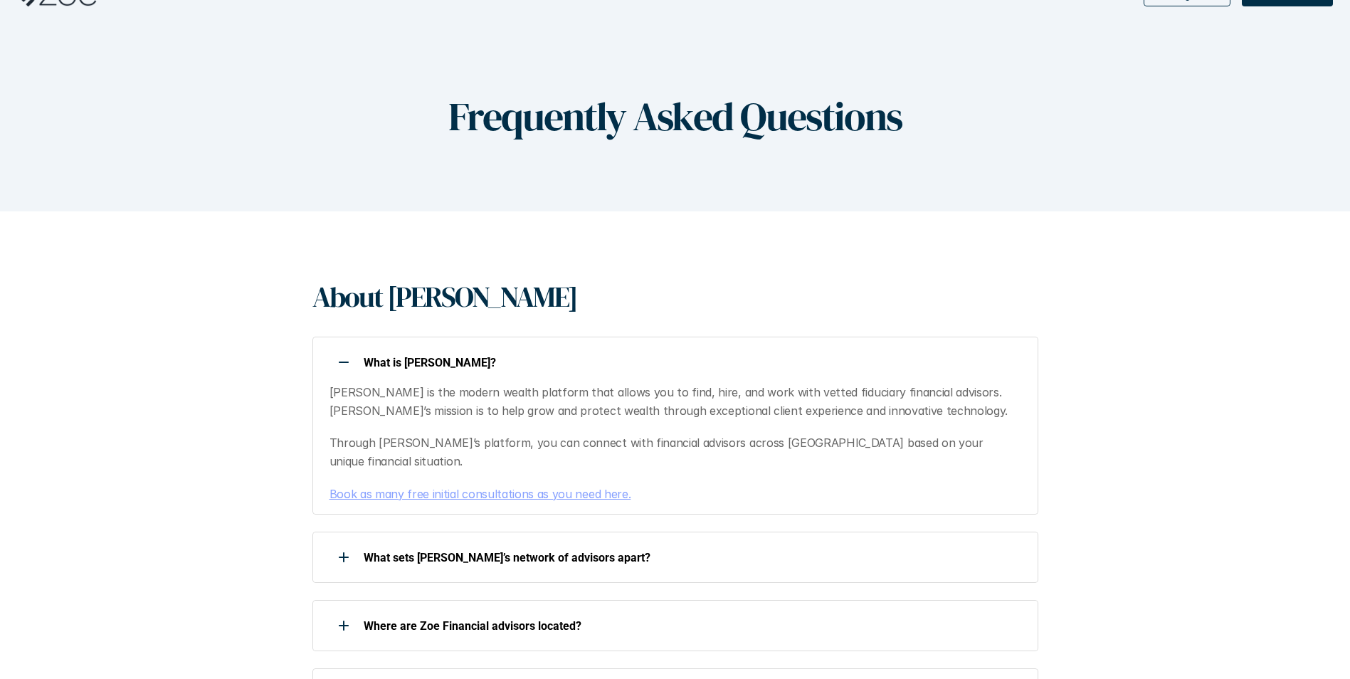
click at [397, 373] on div "What is [PERSON_NAME]?" at bounding box center [665, 362] width 707 height 28
